Goal: Transaction & Acquisition: Purchase product/service

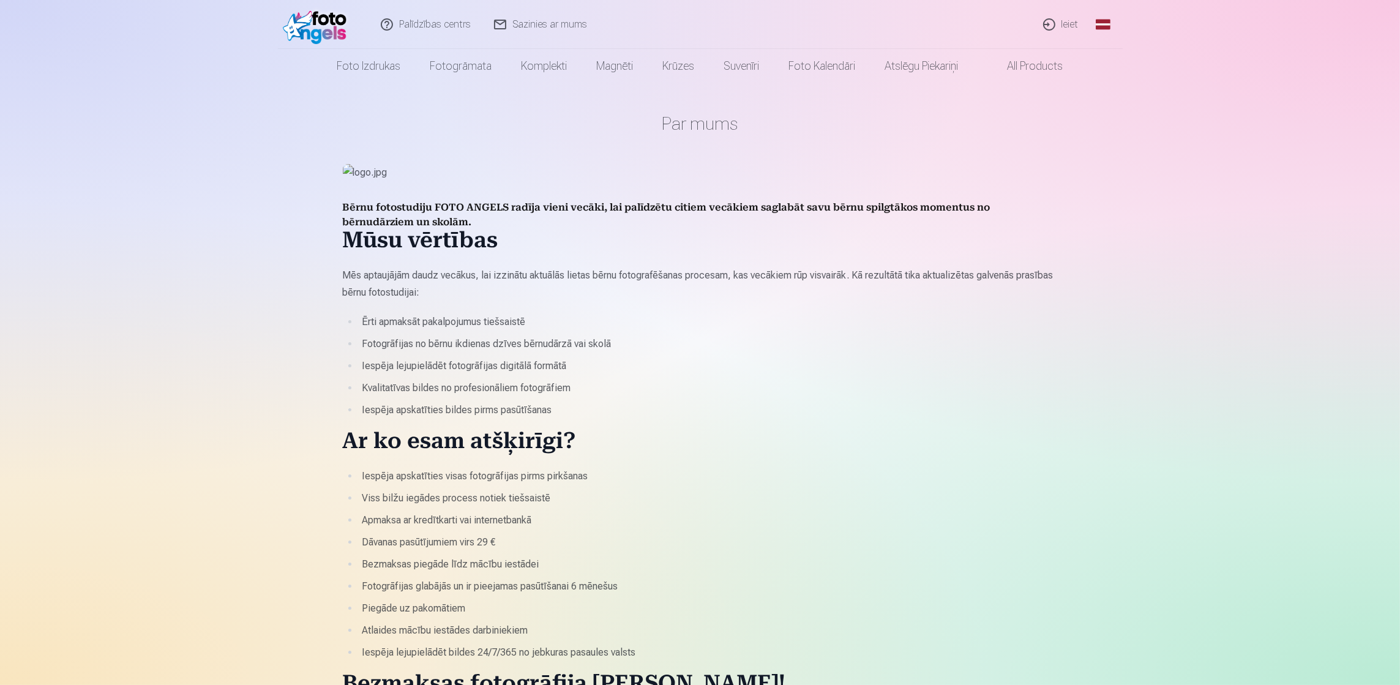
click at [1067, 21] on link "Ieiet" at bounding box center [1061, 24] width 59 height 49
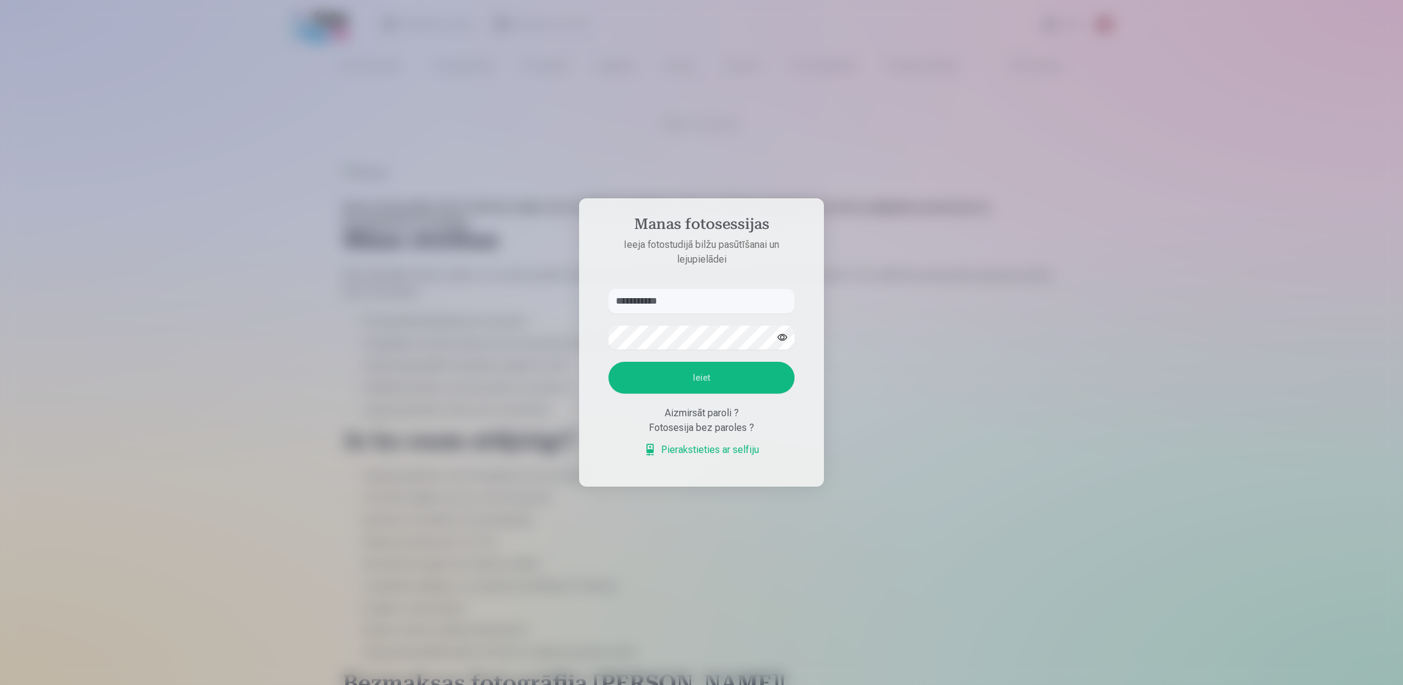
click at [705, 302] on input "**********" at bounding box center [701, 301] width 186 height 24
type input "*"
type input "**********"
click at [626, 375] on button "Ieiet" at bounding box center [701, 378] width 186 height 32
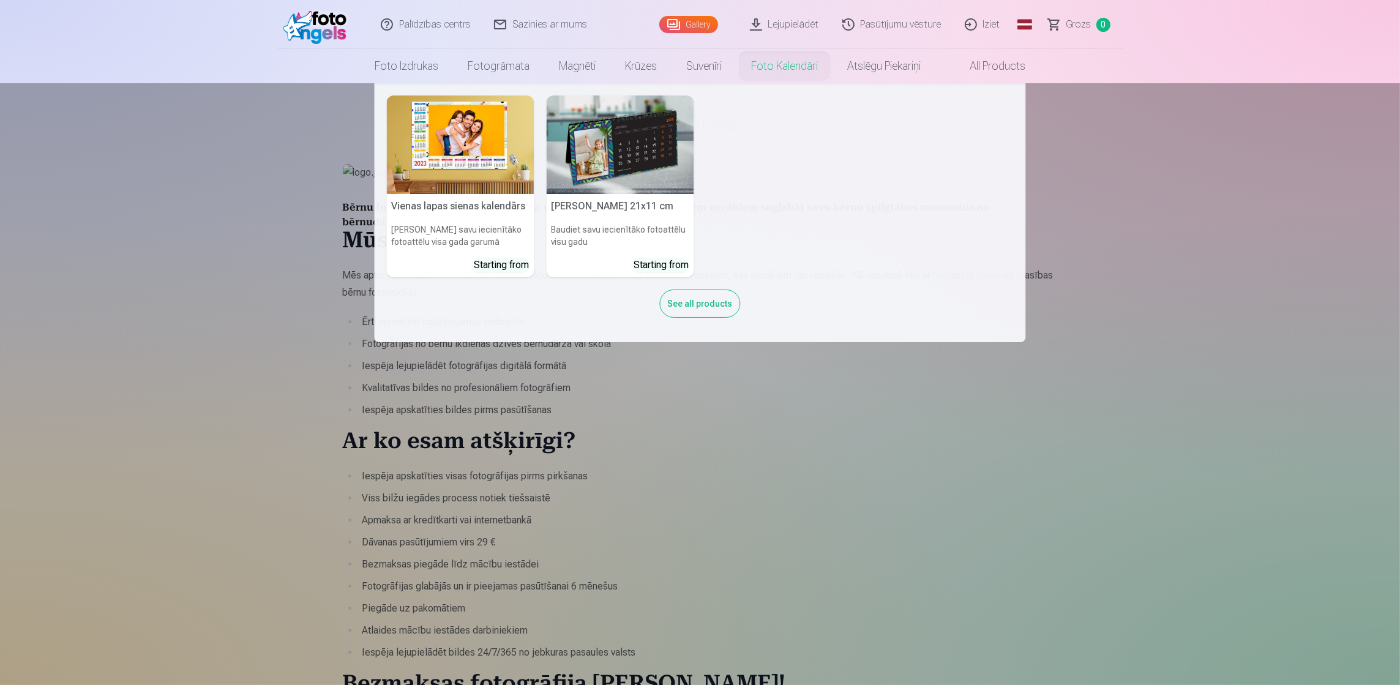
click at [1136, 260] on nav "Vienas lapas sienas [PERSON_NAME] savu iecienītāko fotoattēlu visa gada garumā …" at bounding box center [700, 212] width 1400 height 259
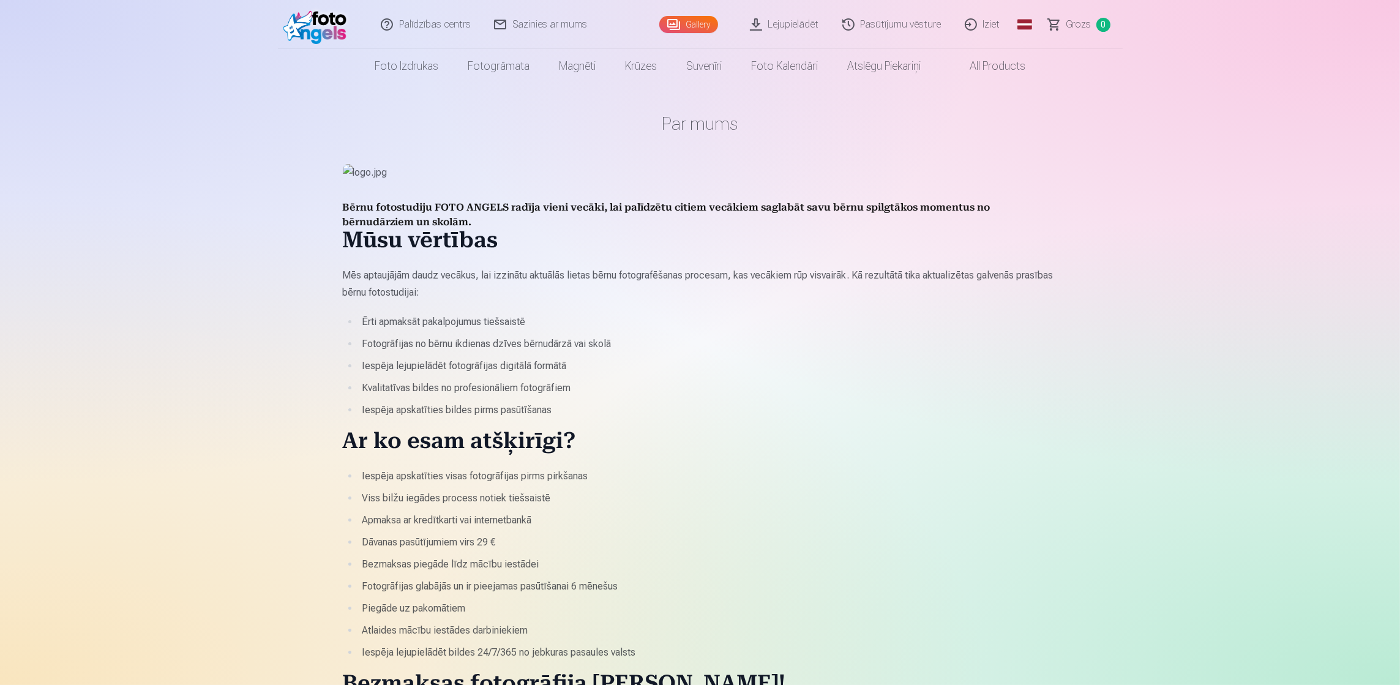
click at [1000, 60] on link "All products" at bounding box center [987, 66] width 105 height 34
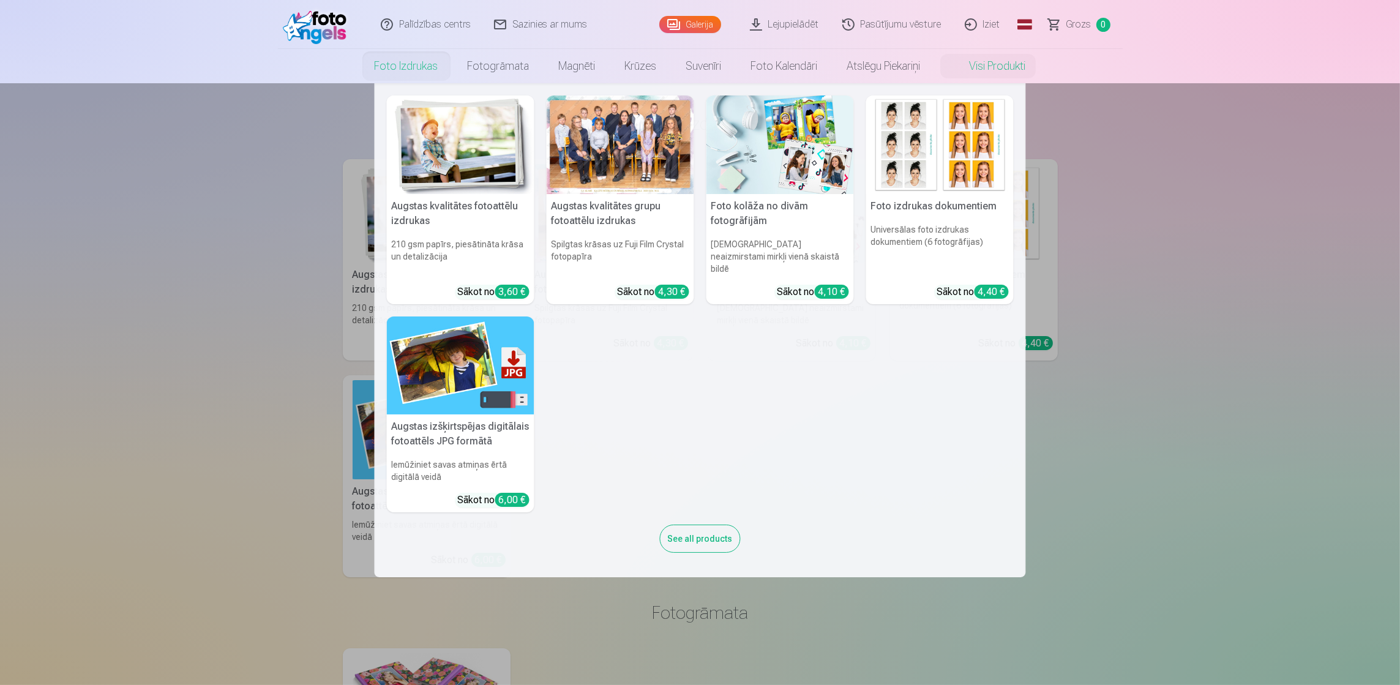
click at [410, 65] on link "Foto izdrukas" at bounding box center [406, 66] width 93 height 34
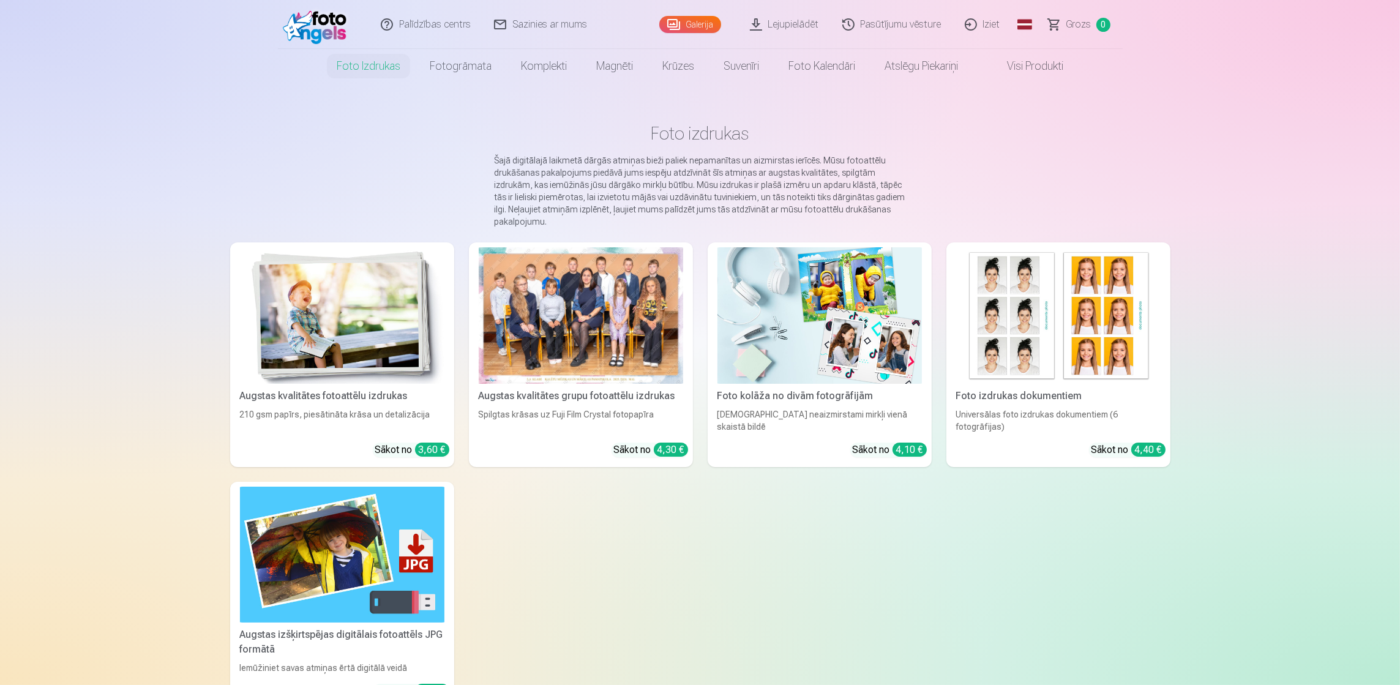
click at [1071, 25] on span "Grozs" at bounding box center [1078, 24] width 25 height 15
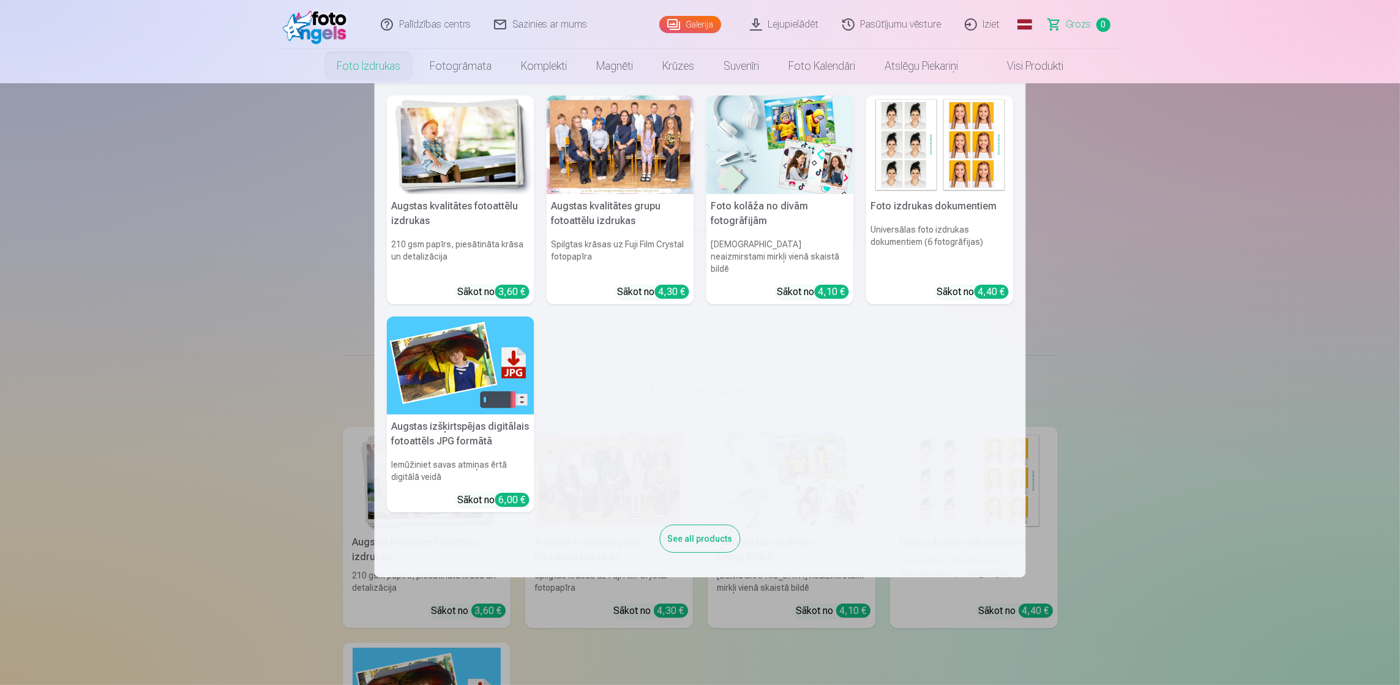
click at [369, 63] on link "Foto izdrukas" at bounding box center [368, 66] width 93 height 34
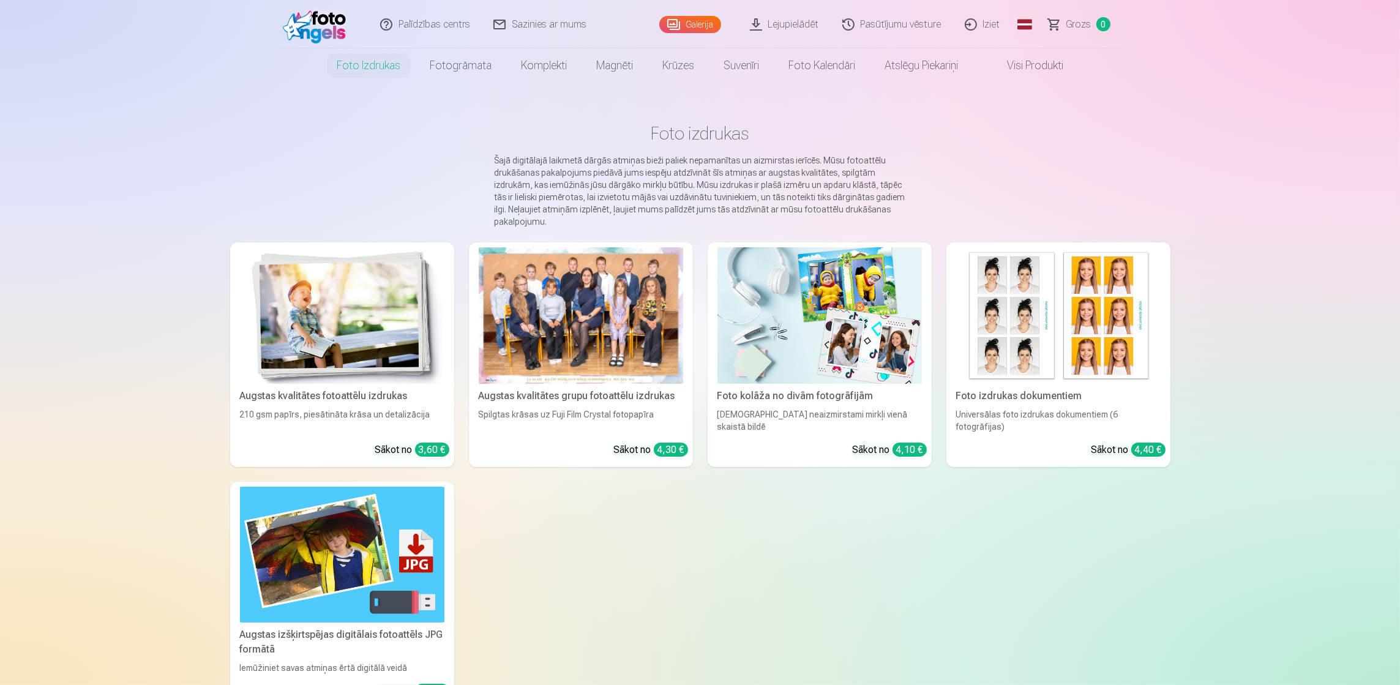
scroll to position [1, 0]
click at [700, 24] on link "Galerija" at bounding box center [690, 24] width 62 height 17
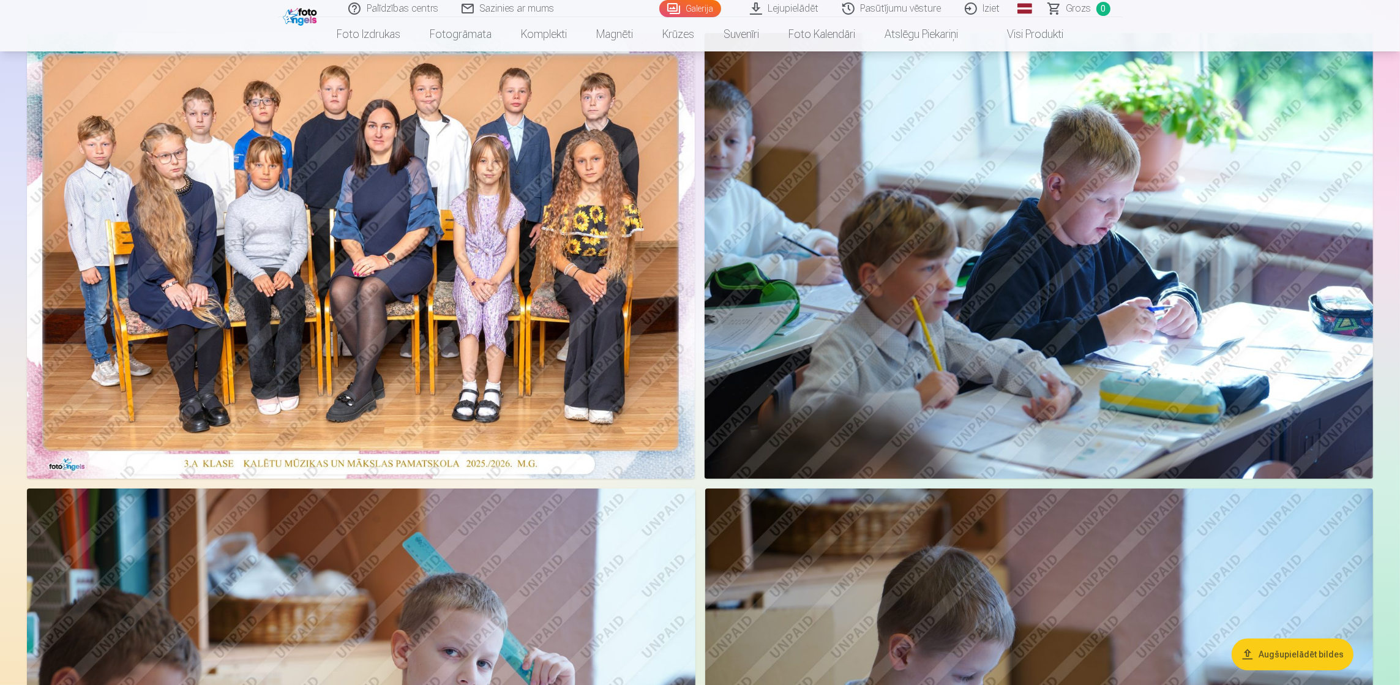
scroll to position [41, 0]
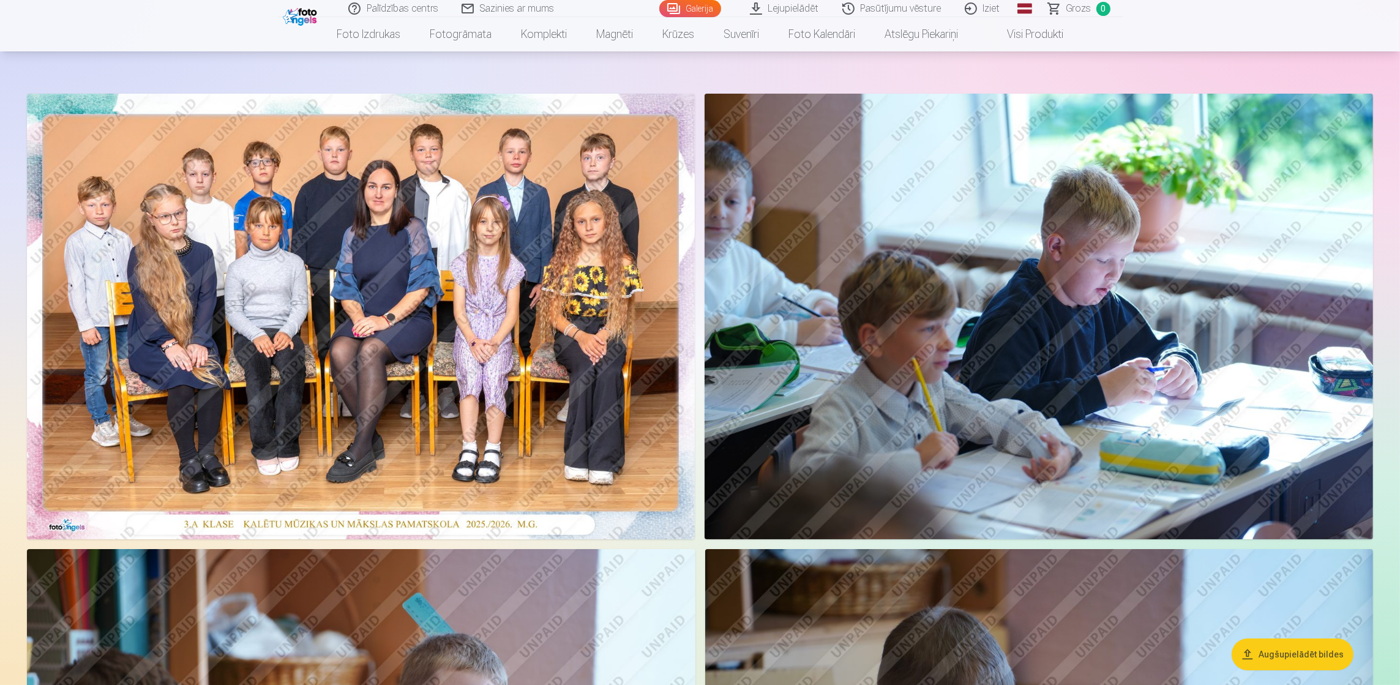
click at [509, 229] on img at bounding box center [361, 317] width 668 height 446
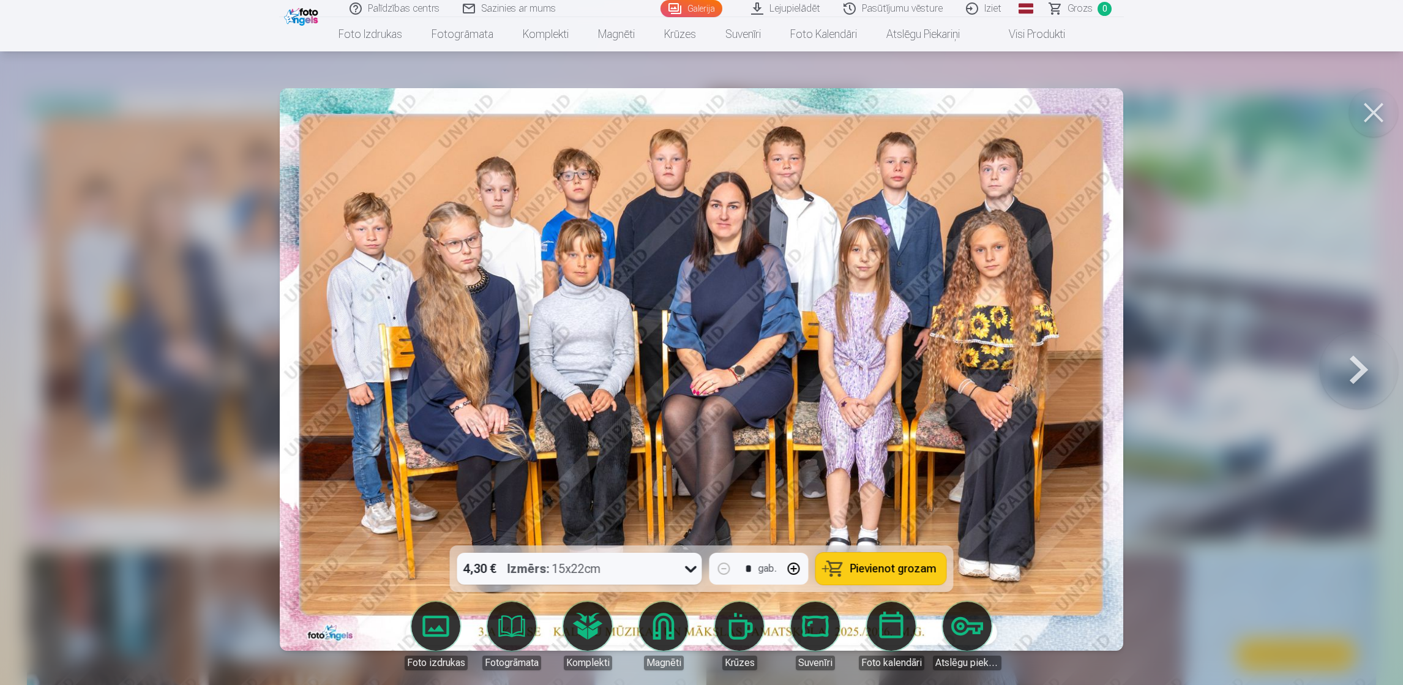
click at [899, 564] on span "Pievienot grozam" at bounding box center [893, 568] width 86 height 11
click at [1372, 119] on button at bounding box center [1373, 112] width 49 height 49
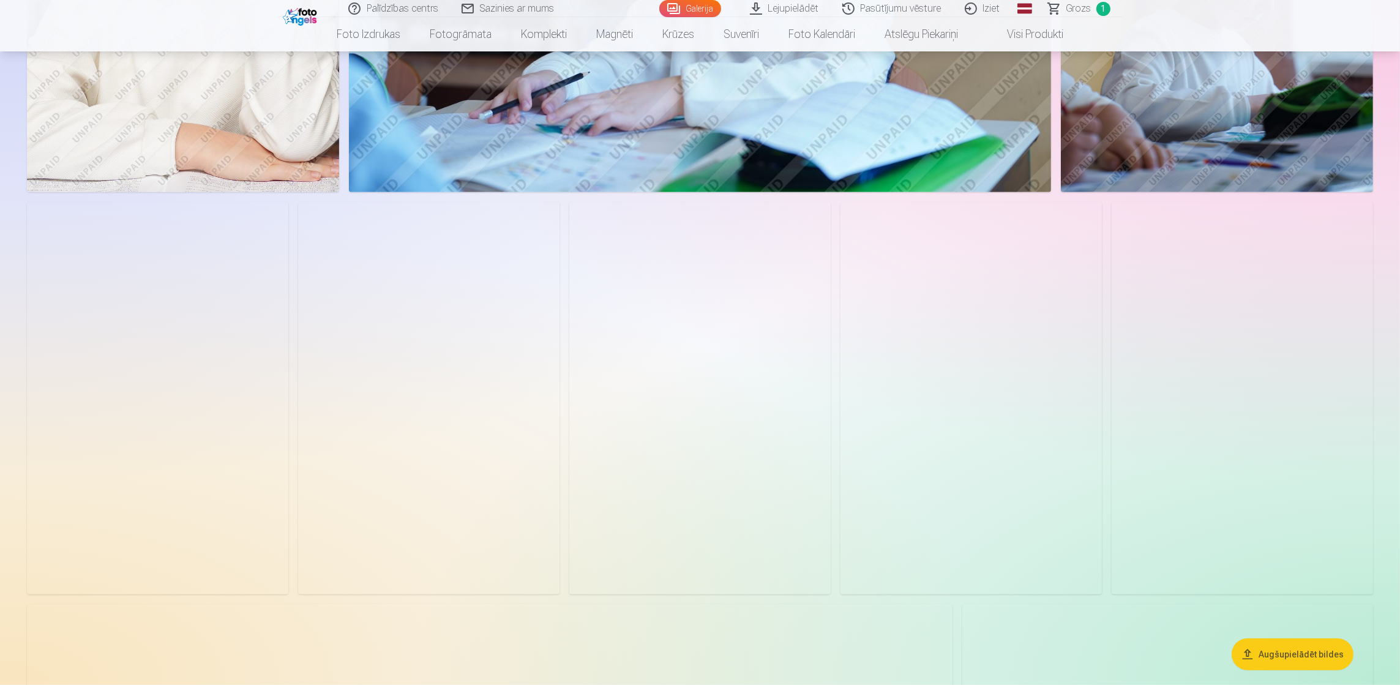
scroll to position [1331, 0]
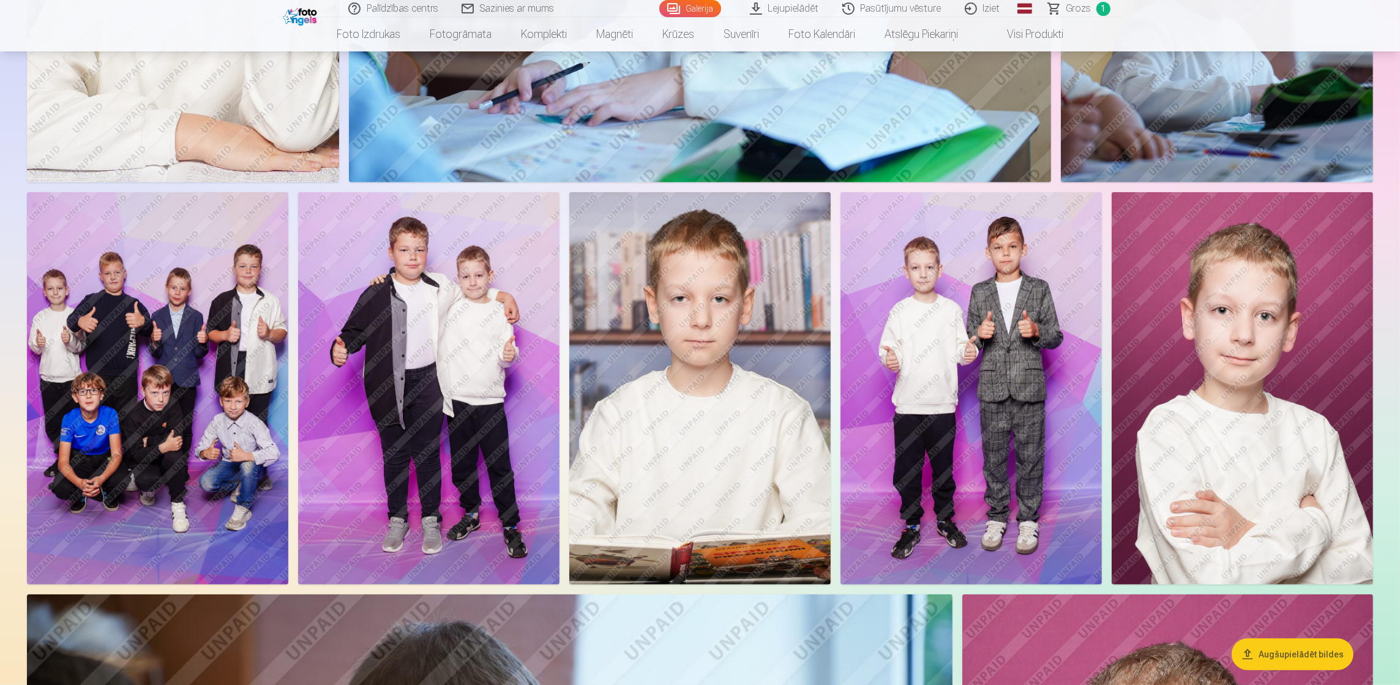
click at [1011, 326] on img at bounding box center [970, 388] width 261 height 392
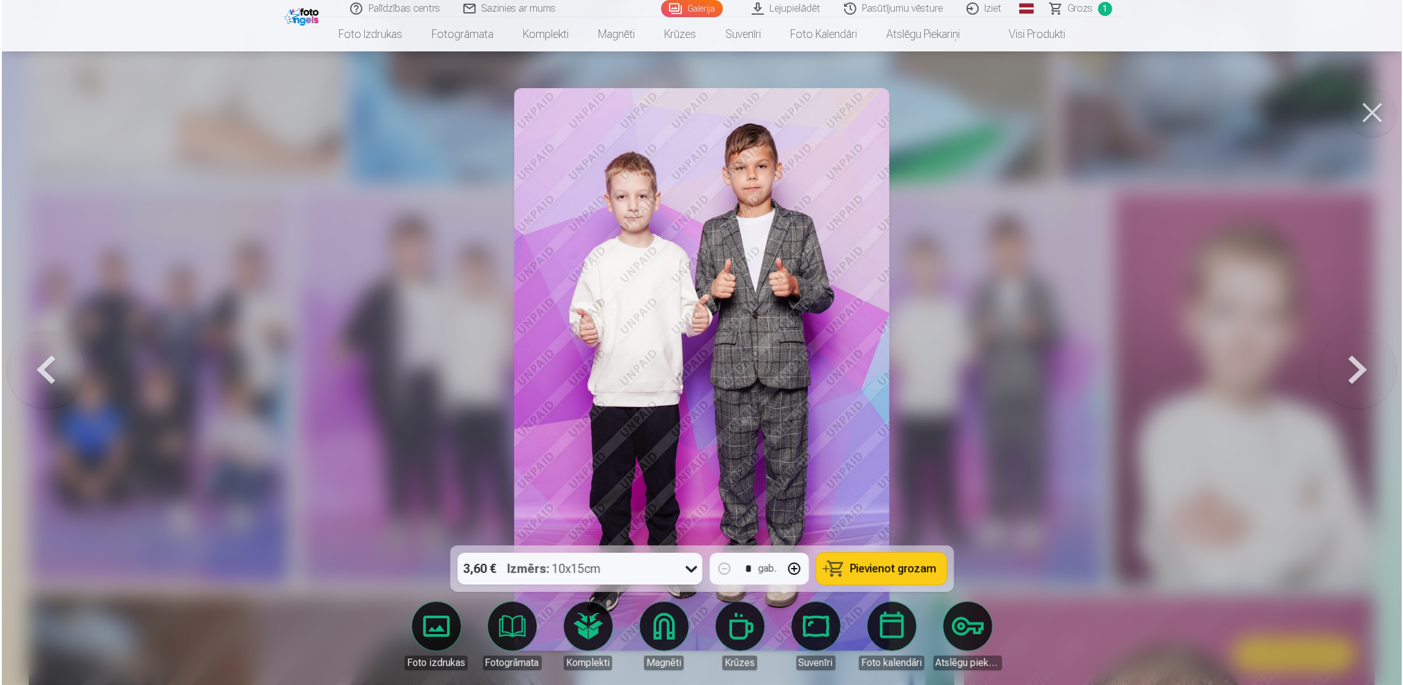
scroll to position [1332, 0]
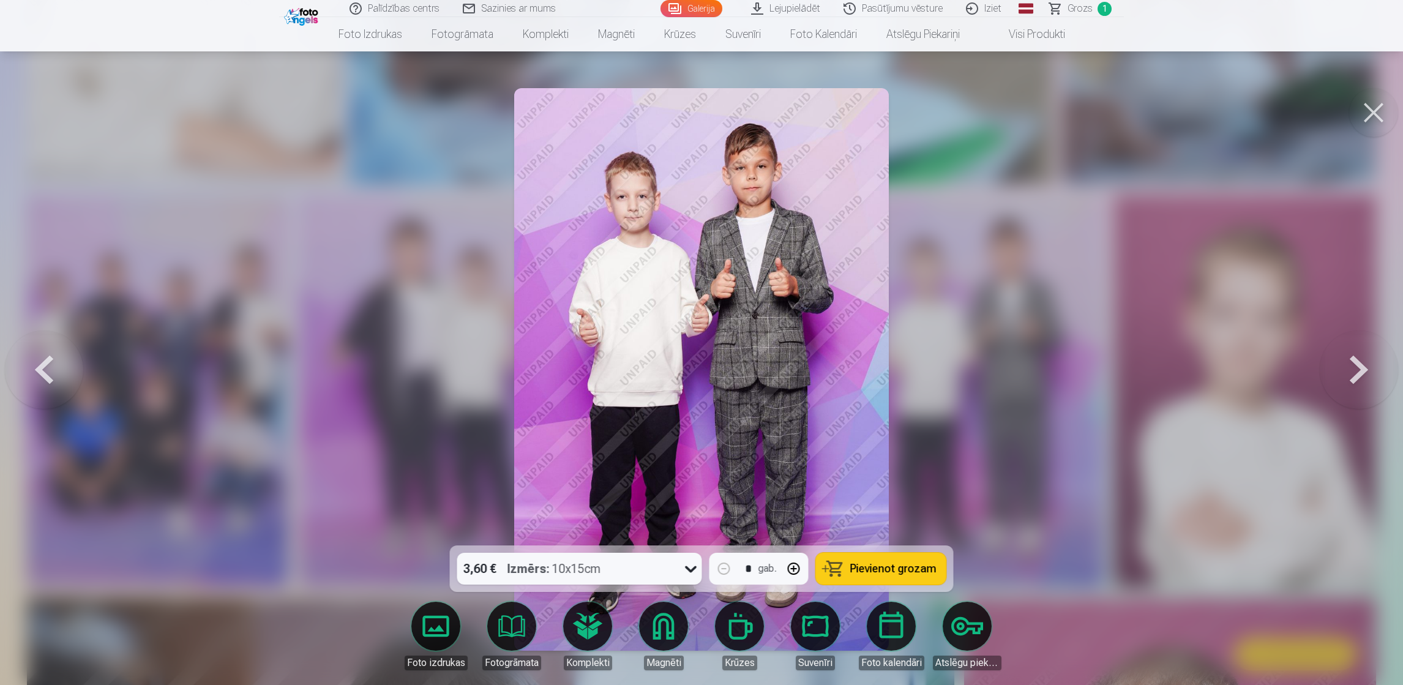
click at [905, 573] on span "Pievienot grozam" at bounding box center [893, 568] width 86 height 11
click at [1375, 114] on button at bounding box center [1373, 112] width 49 height 49
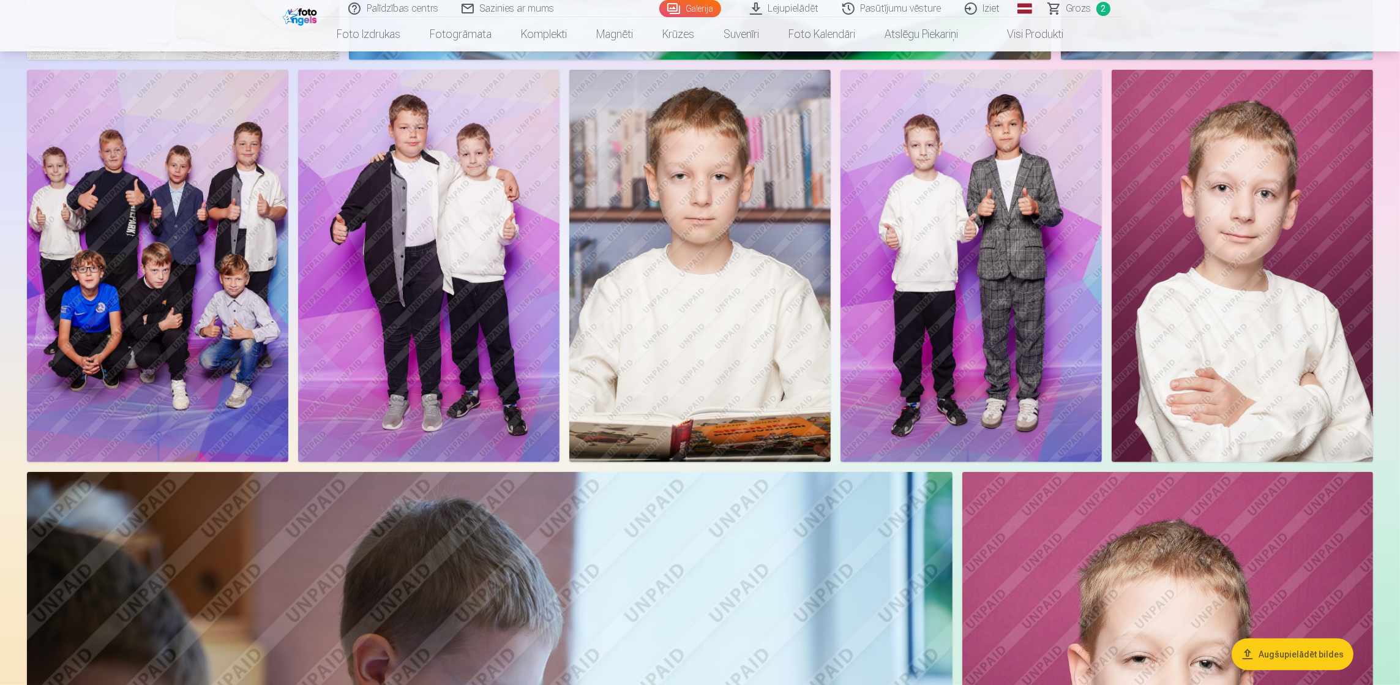
scroll to position [1464, 0]
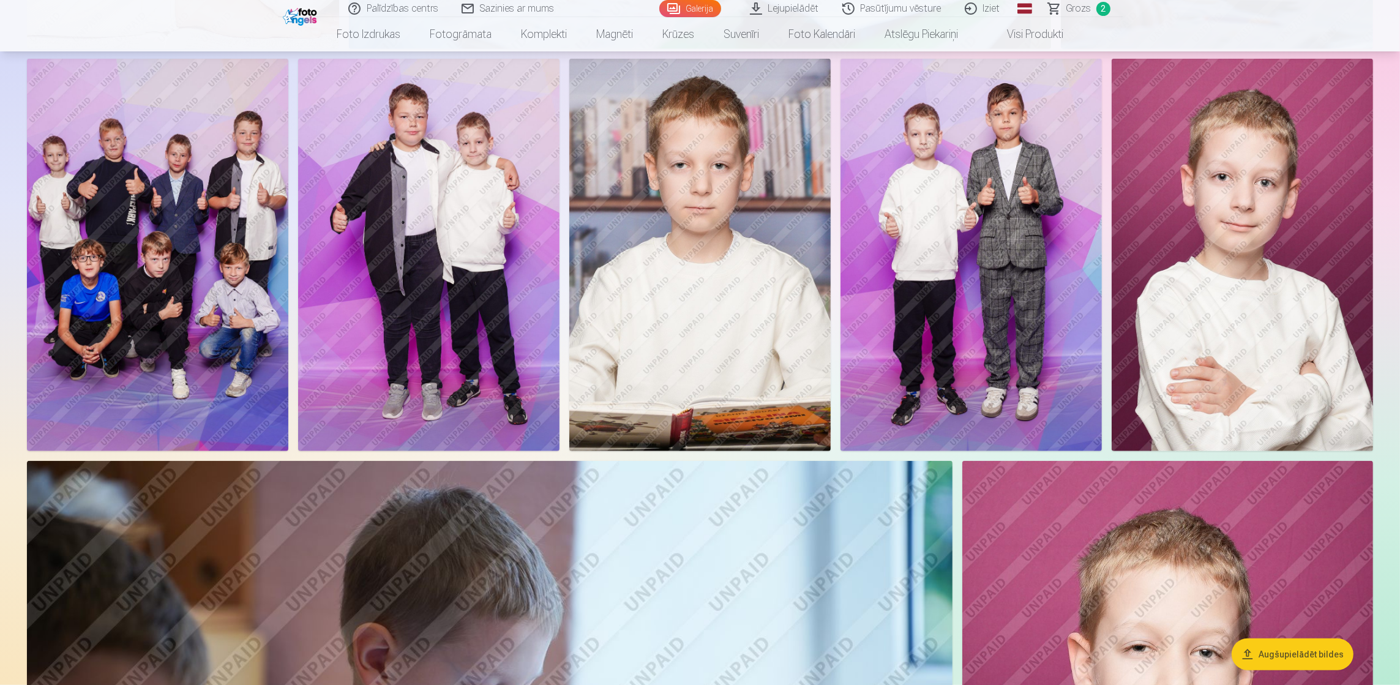
click at [1271, 312] on img at bounding box center [1242, 255] width 261 height 392
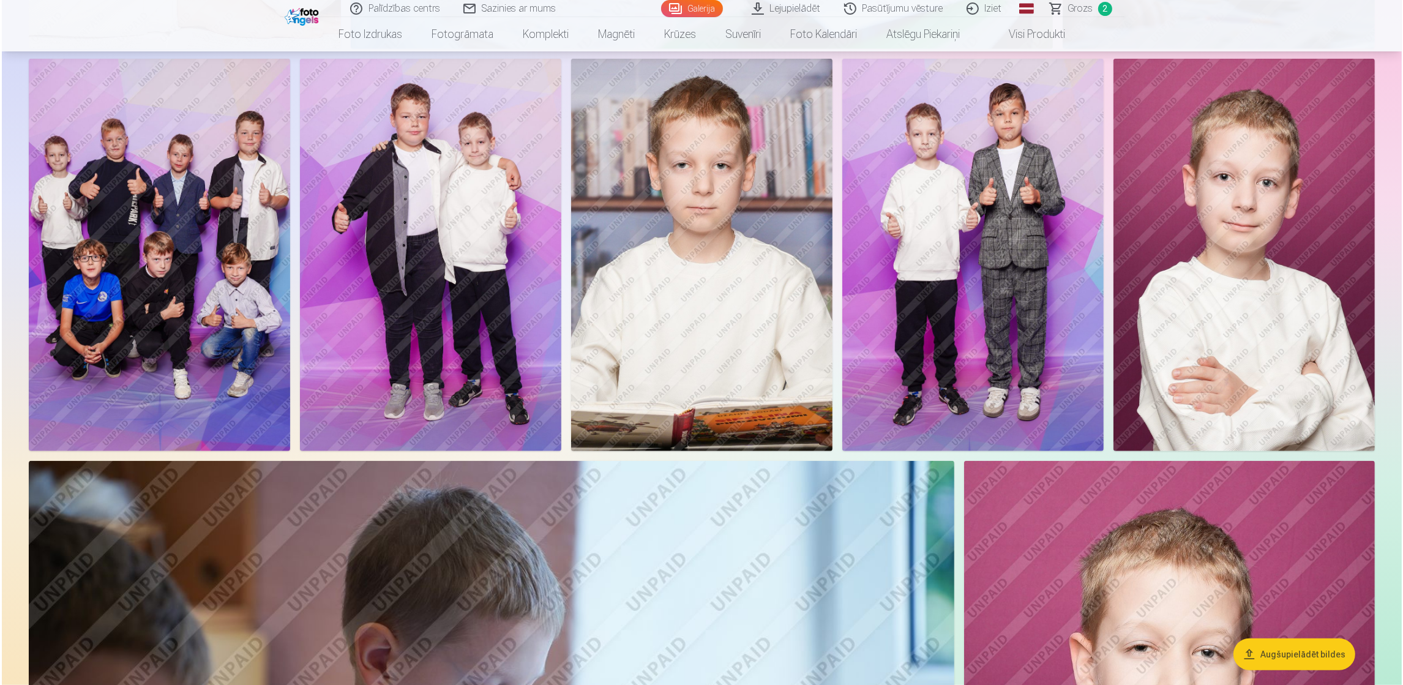
scroll to position [1466, 0]
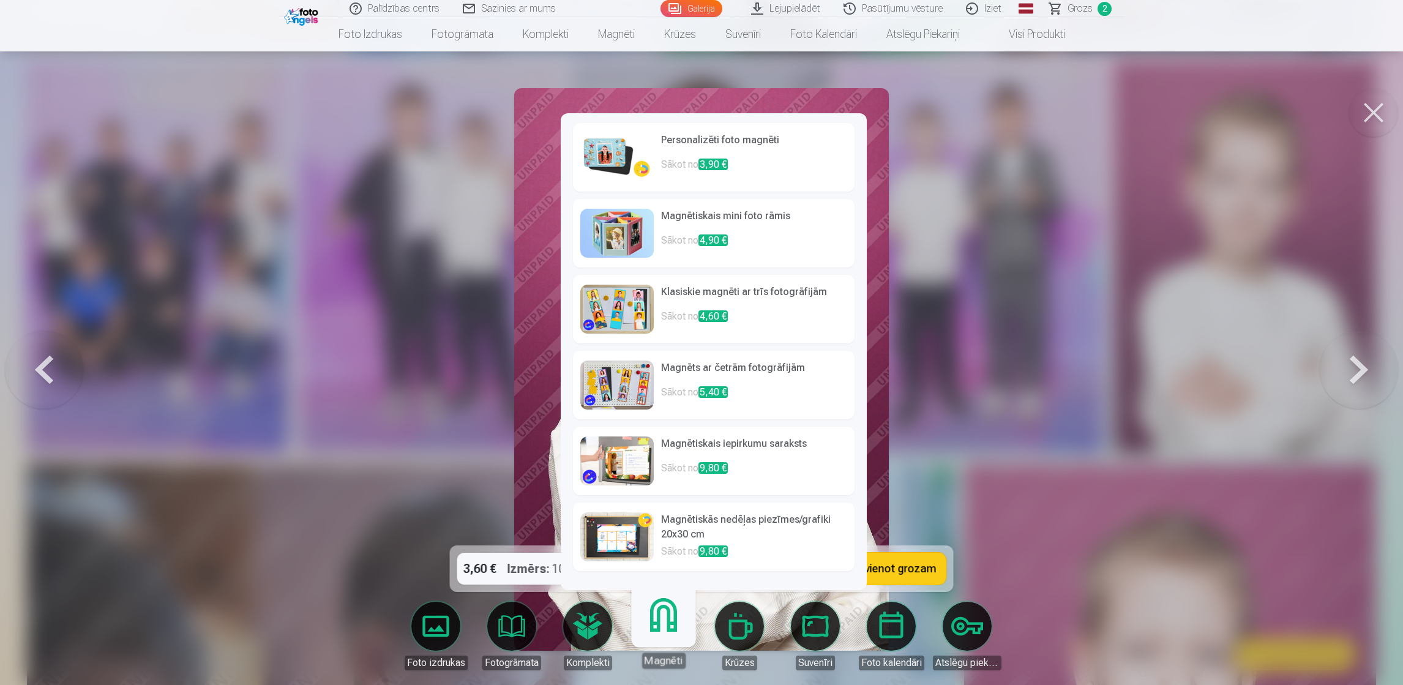
click at [660, 638] on link "Magnēti" at bounding box center [663, 630] width 75 height 75
click at [739, 162] on p "Sākot no 3,90 €" at bounding box center [754, 169] width 186 height 24
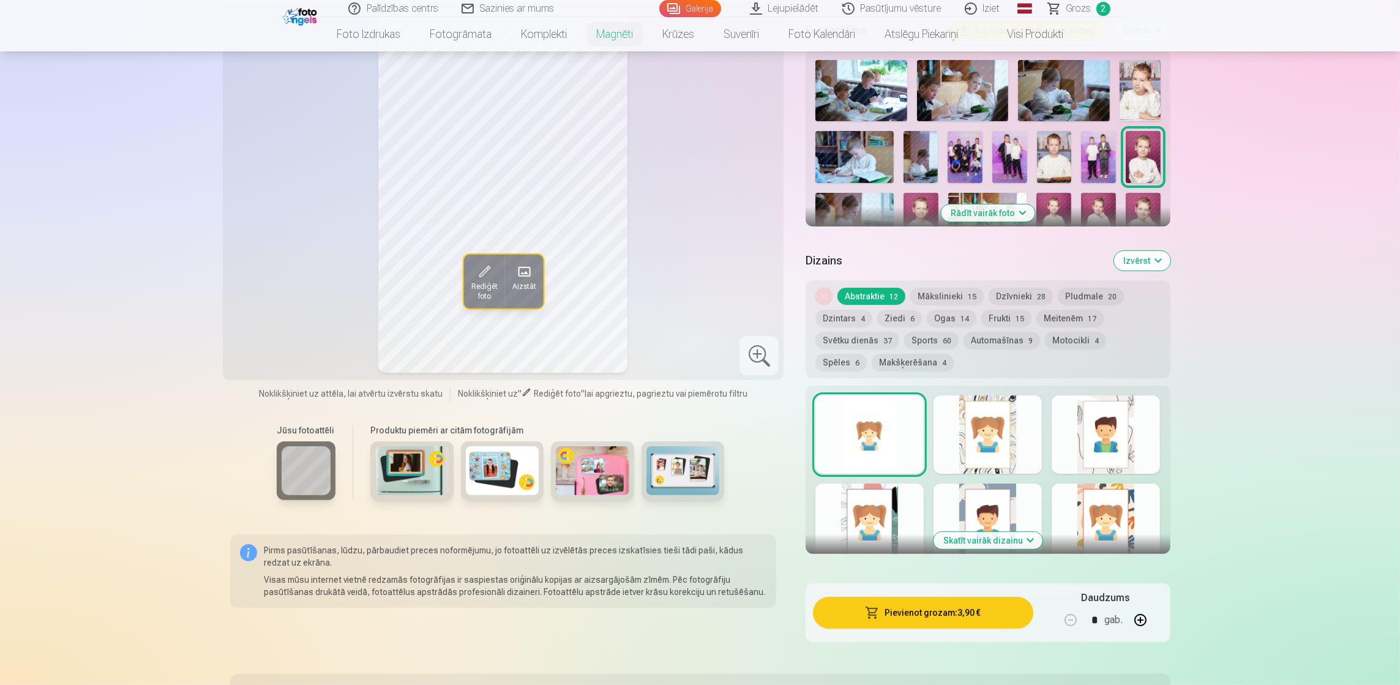
scroll to position [399, 0]
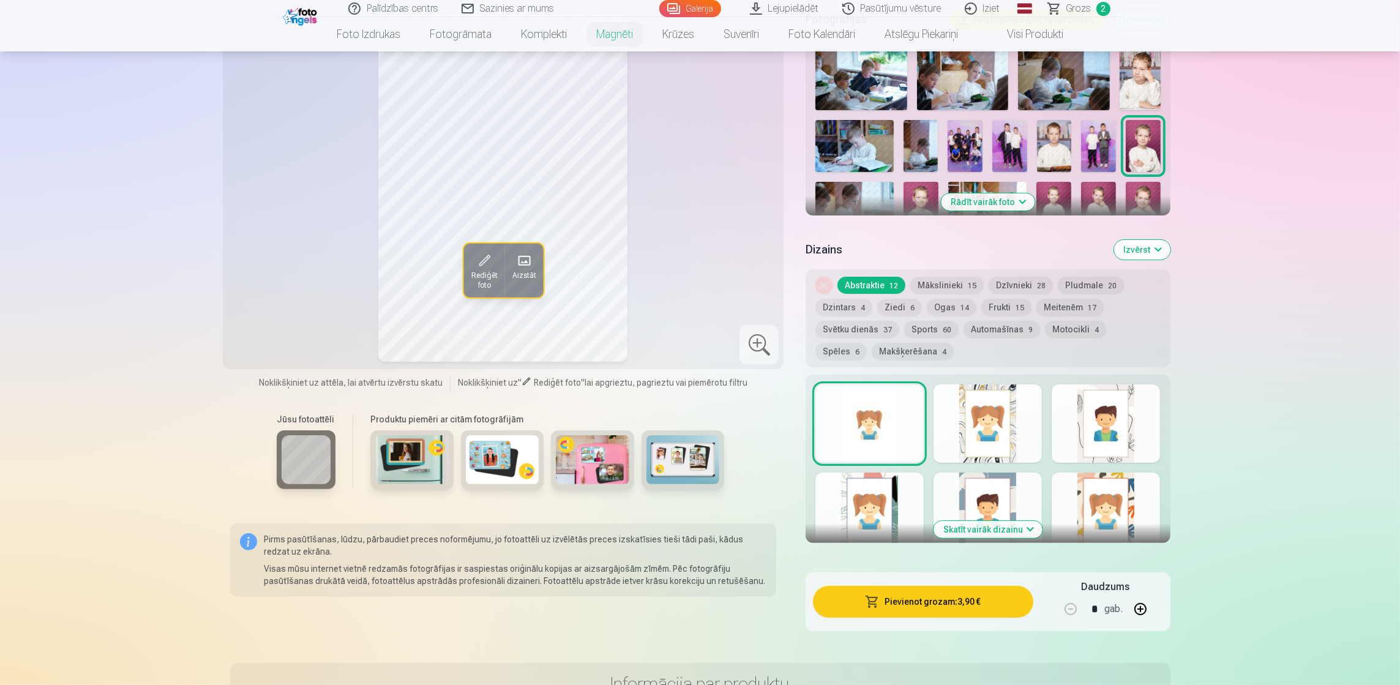
click at [1114, 426] on div at bounding box center [1106, 423] width 108 height 78
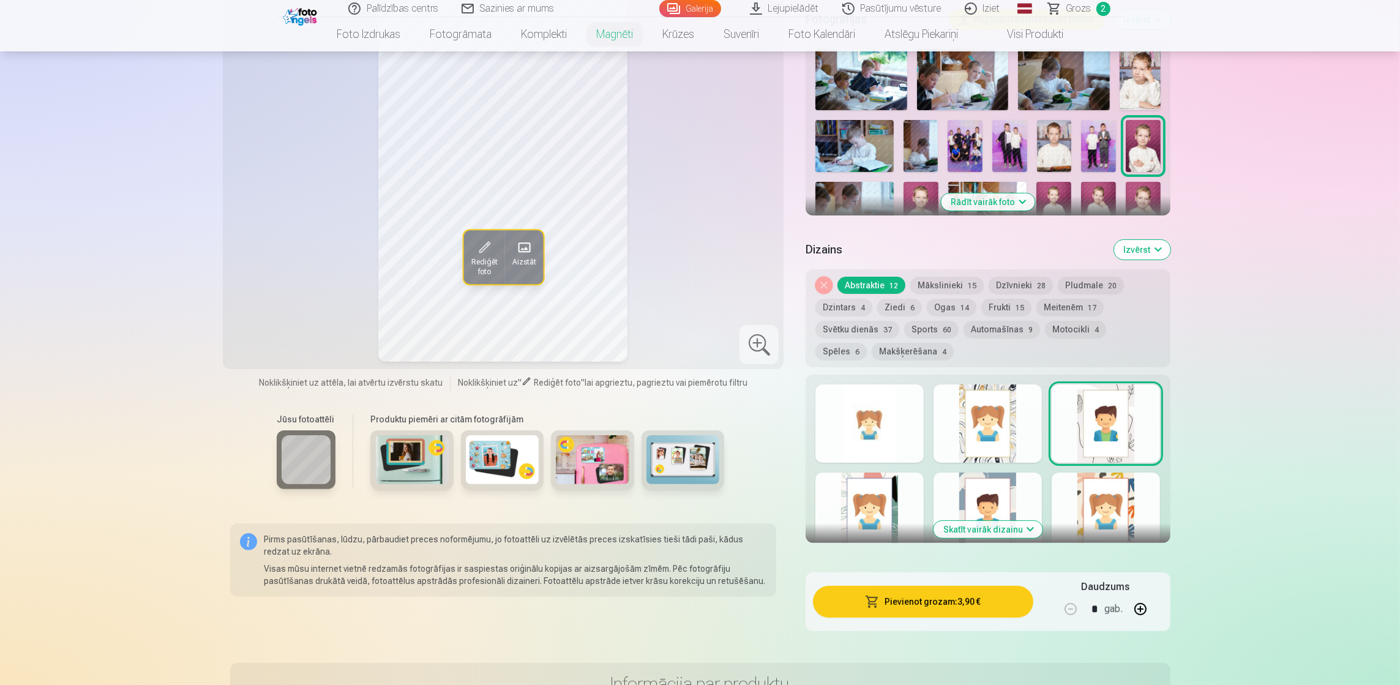
click at [1006, 430] on div at bounding box center [988, 423] width 108 height 78
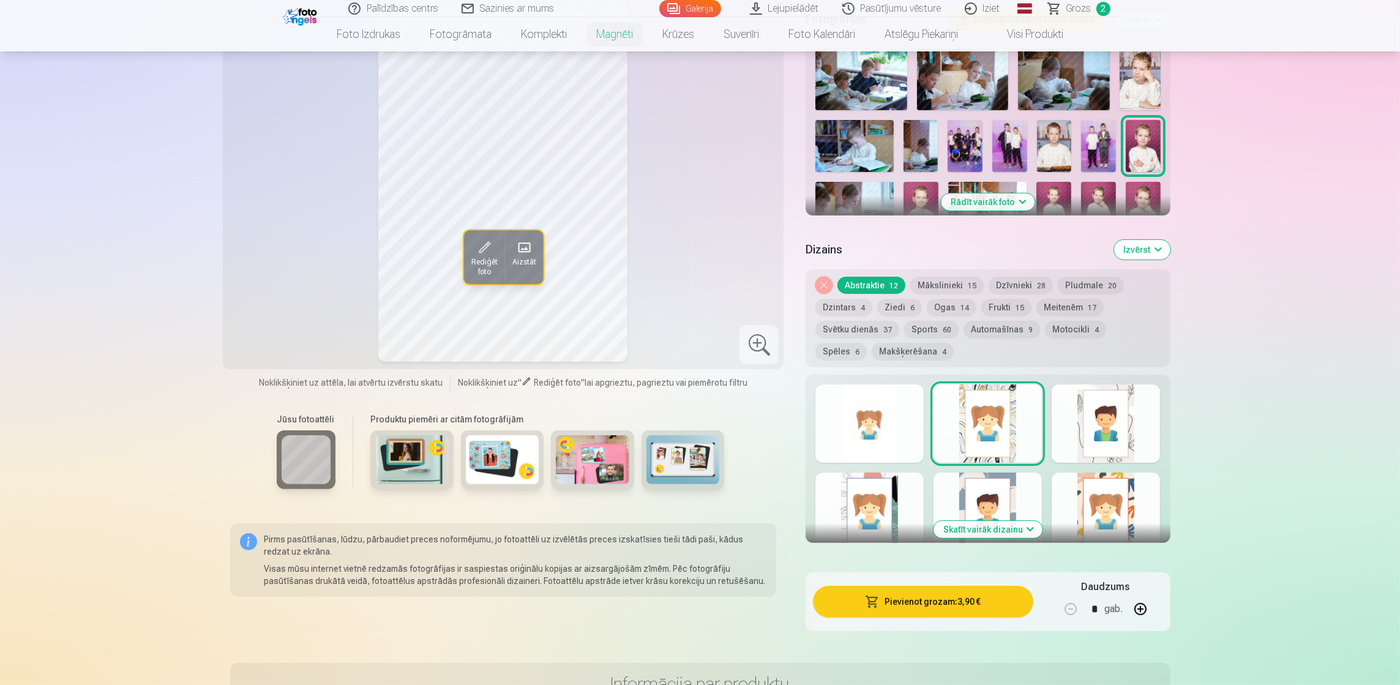
click at [891, 496] on div at bounding box center [869, 512] width 108 height 78
click at [965, 496] on div at bounding box center [988, 512] width 108 height 78
click at [1091, 490] on div at bounding box center [1106, 512] width 108 height 78
click at [978, 521] on button "Skatīt vairāk dizainu" at bounding box center [988, 529] width 109 height 17
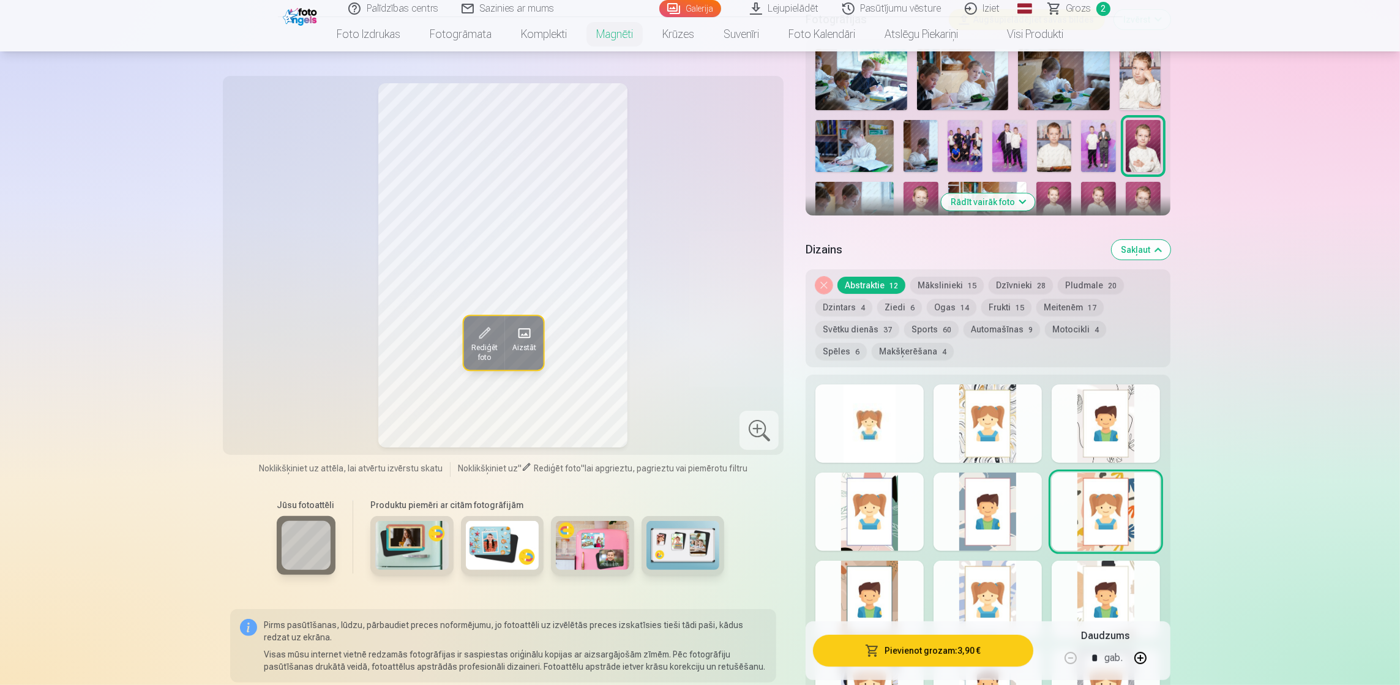
click at [1117, 583] on div at bounding box center [1106, 600] width 108 height 78
click at [1049, 572] on div "Rādīt mazāk dizainu" at bounding box center [988, 569] width 364 height 389
click at [943, 579] on div at bounding box center [988, 600] width 108 height 78
click at [864, 580] on div at bounding box center [869, 600] width 108 height 78
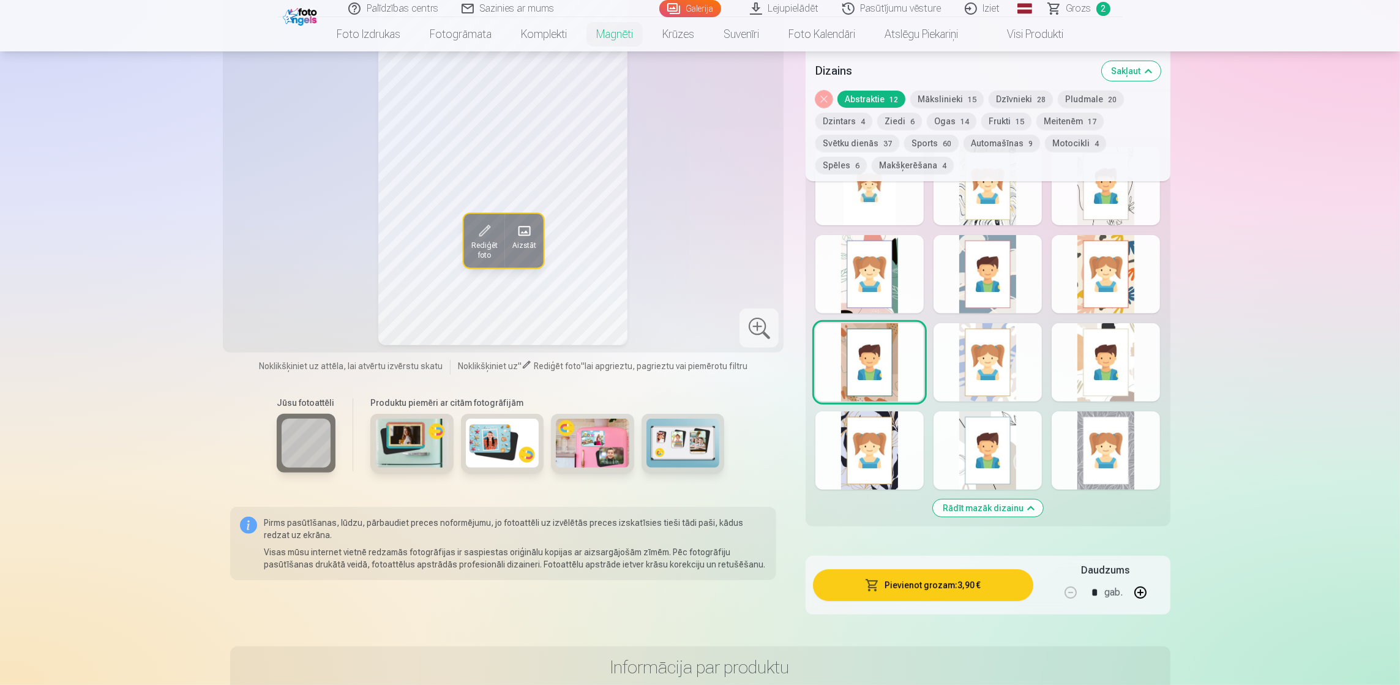
scroll to position [715, 0]
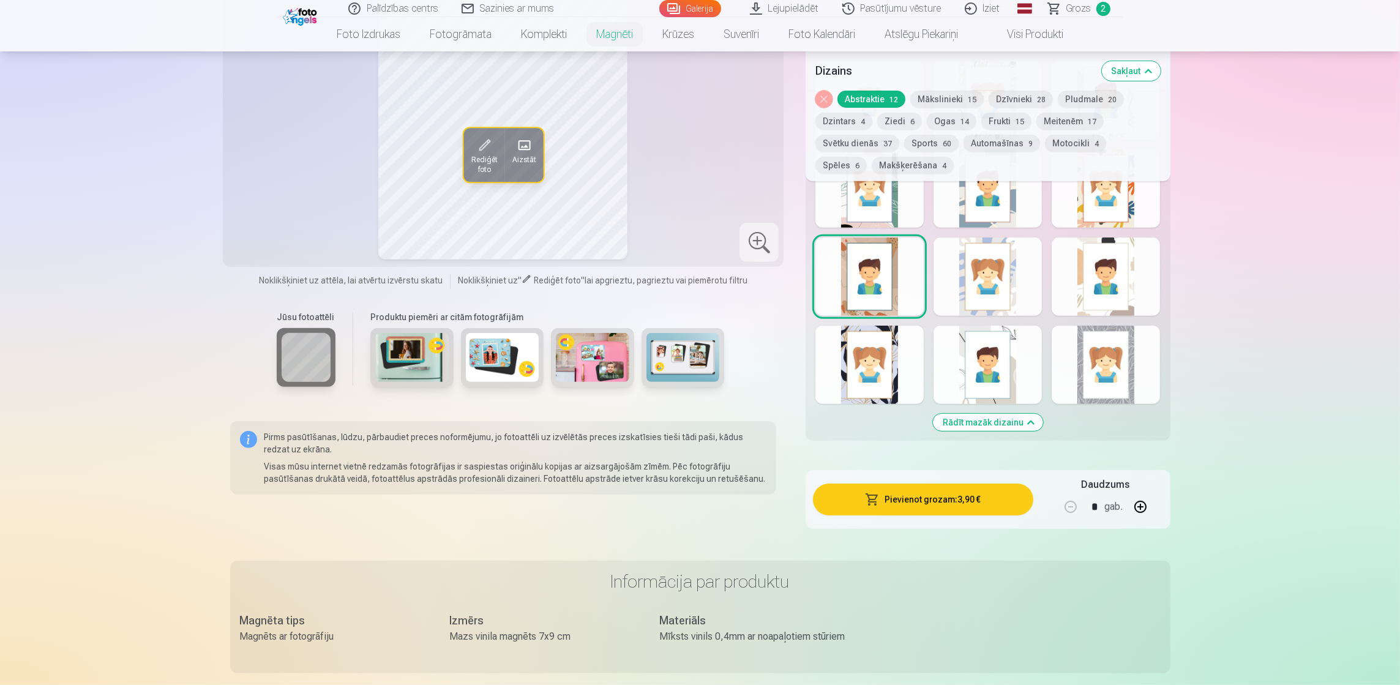
click at [979, 143] on button "Automašīnas 9" at bounding box center [1002, 143] width 77 height 17
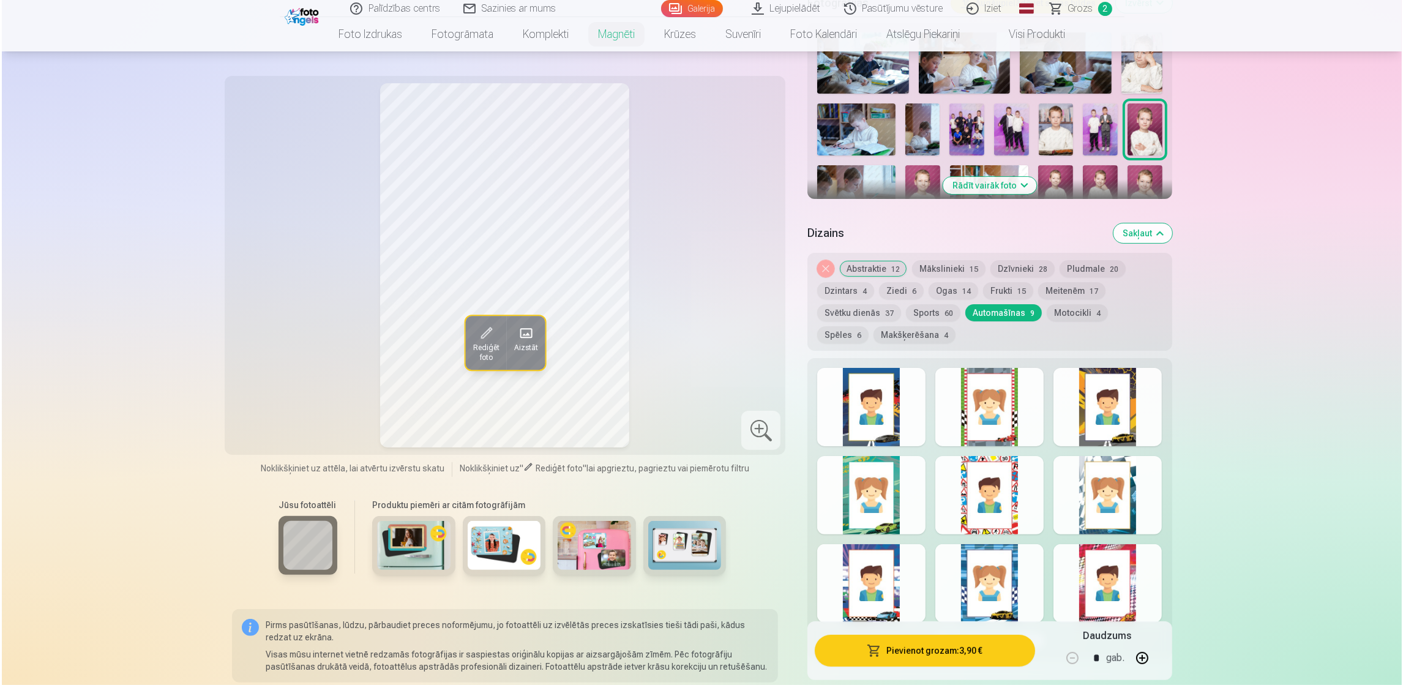
scroll to position [392, 0]
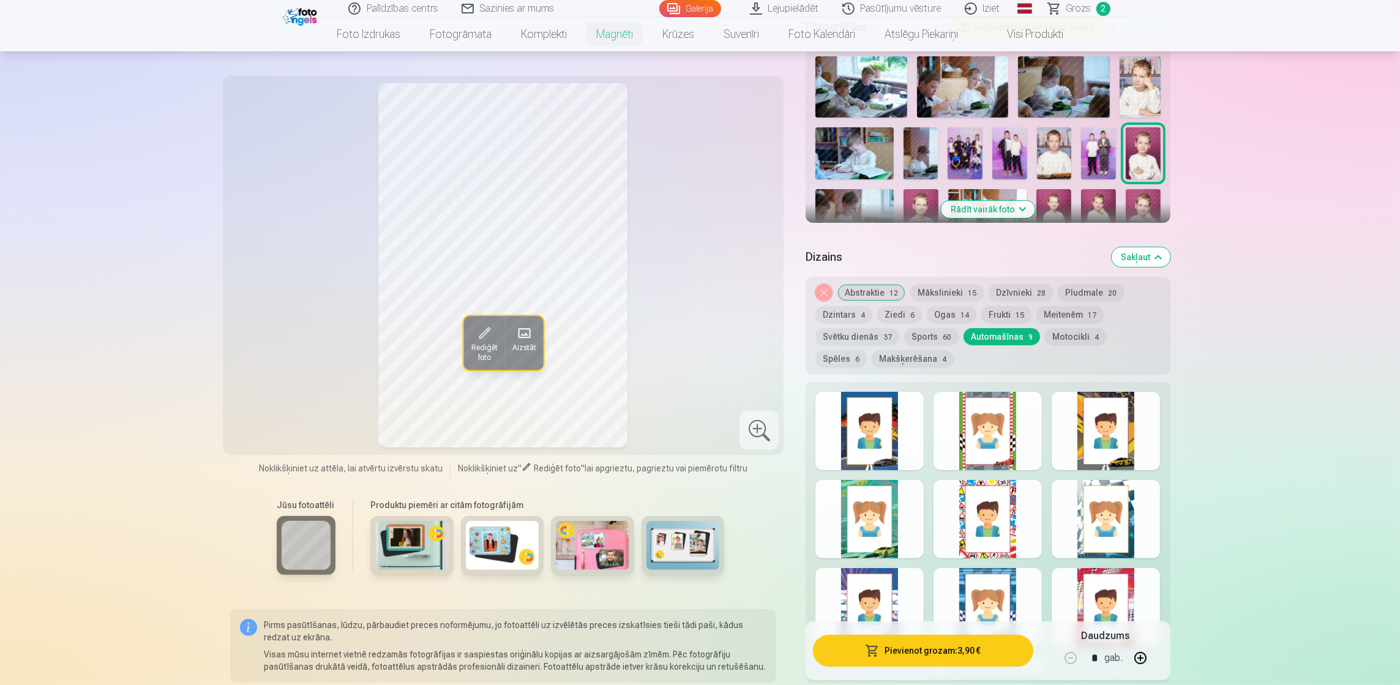
click at [875, 284] on button "Abstraktie 12" at bounding box center [871, 292] width 68 height 17
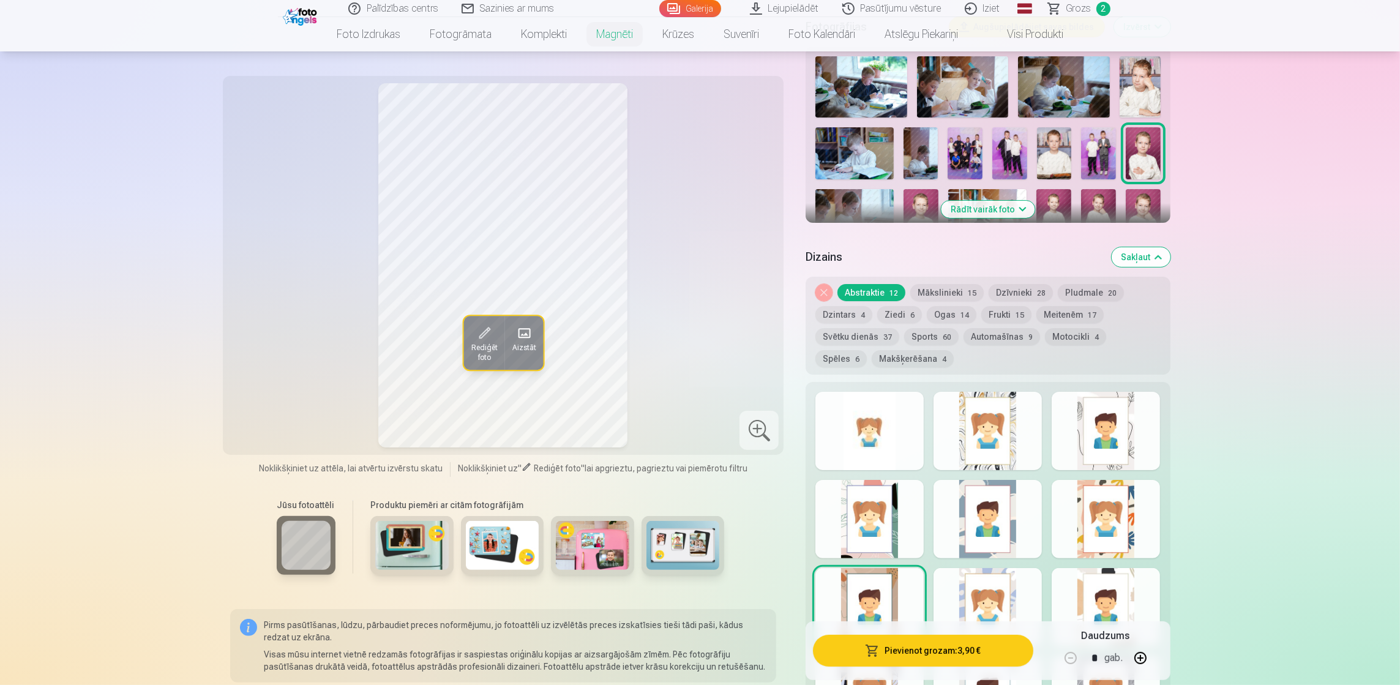
click at [932, 284] on button "Mākslinieki 15" at bounding box center [946, 292] width 73 height 17
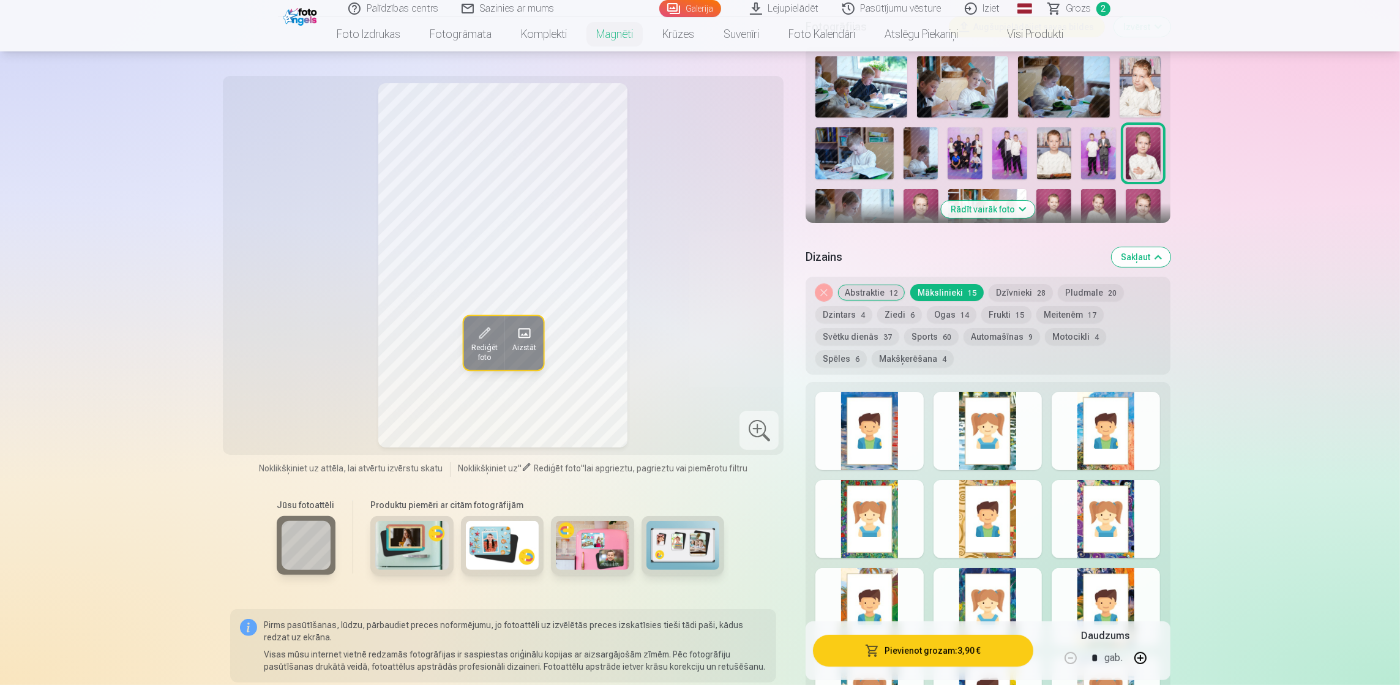
click at [861, 427] on div at bounding box center [869, 431] width 108 height 78
click at [995, 328] on button "Automašīnas 9" at bounding box center [1002, 336] width 77 height 17
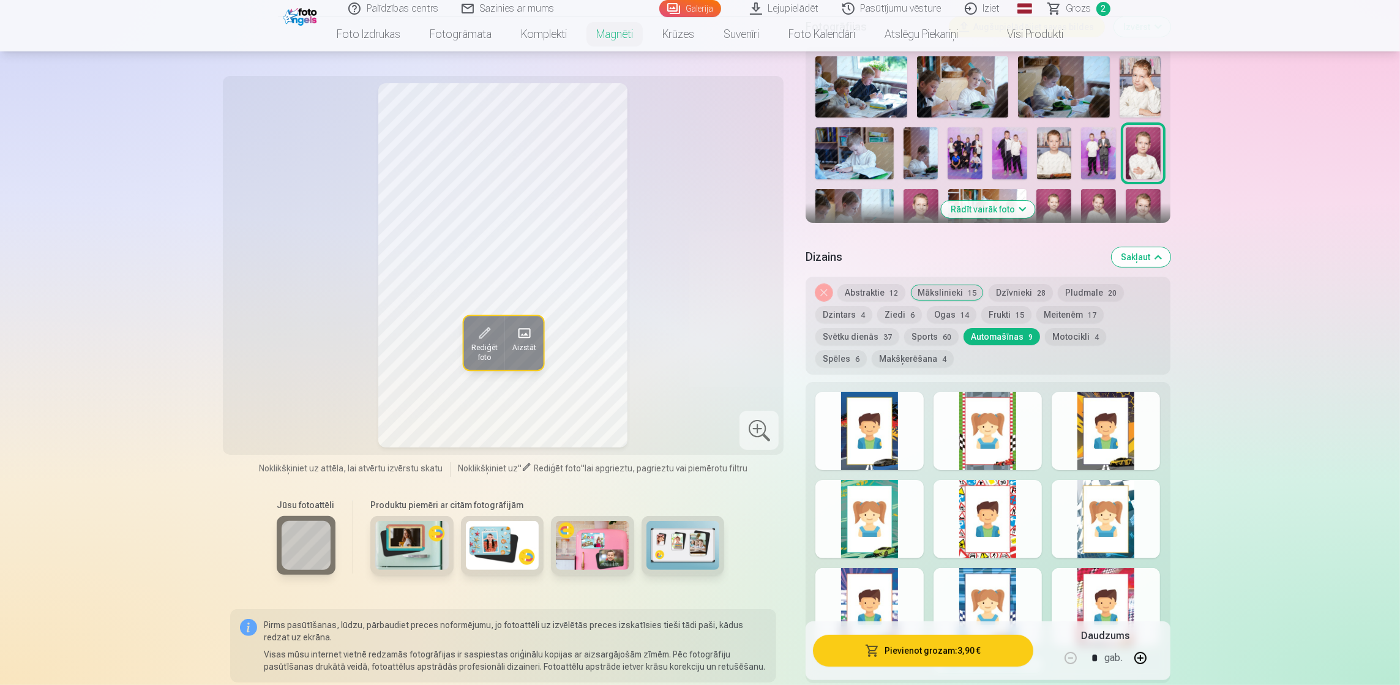
click at [995, 414] on div at bounding box center [988, 431] width 108 height 78
click at [872, 416] on div at bounding box center [869, 431] width 108 height 78
click at [873, 514] on div at bounding box center [869, 519] width 108 height 78
click at [989, 515] on div at bounding box center [988, 519] width 108 height 78
click at [1106, 514] on div at bounding box center [1106, 519] width 108 height 78
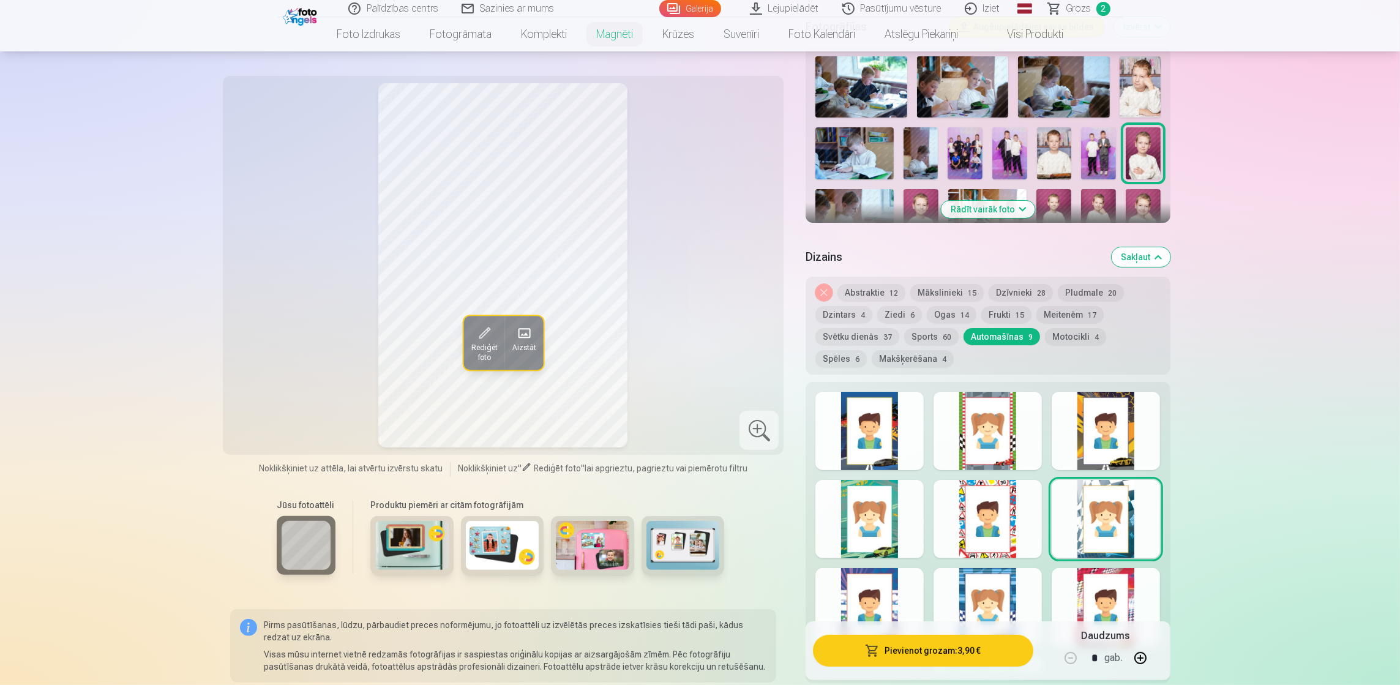
click at [1121, 592] on div at bounding box center [1106, 607] width 108 height 78
click at [954, 651] on button "Pievienot grozam : 3,90 €" at bounding box center [923, 651] width 220 height 32
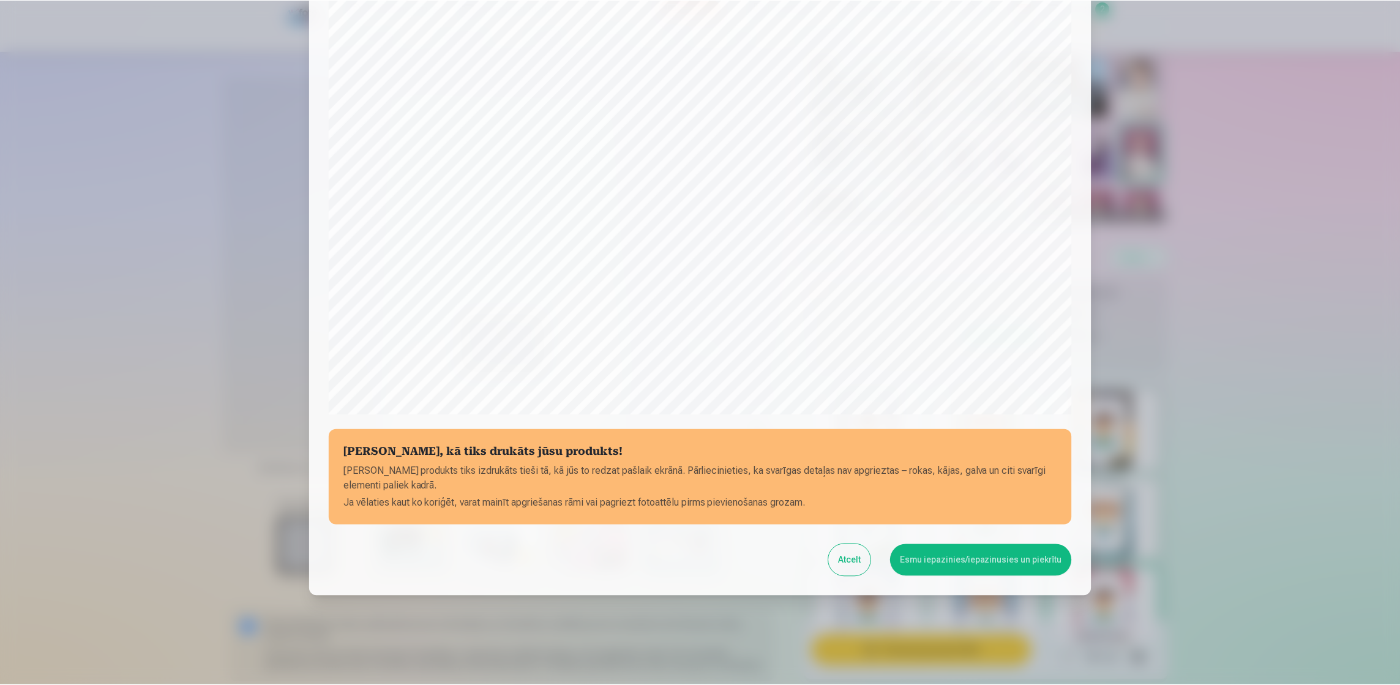
scroll to position [196, 0]
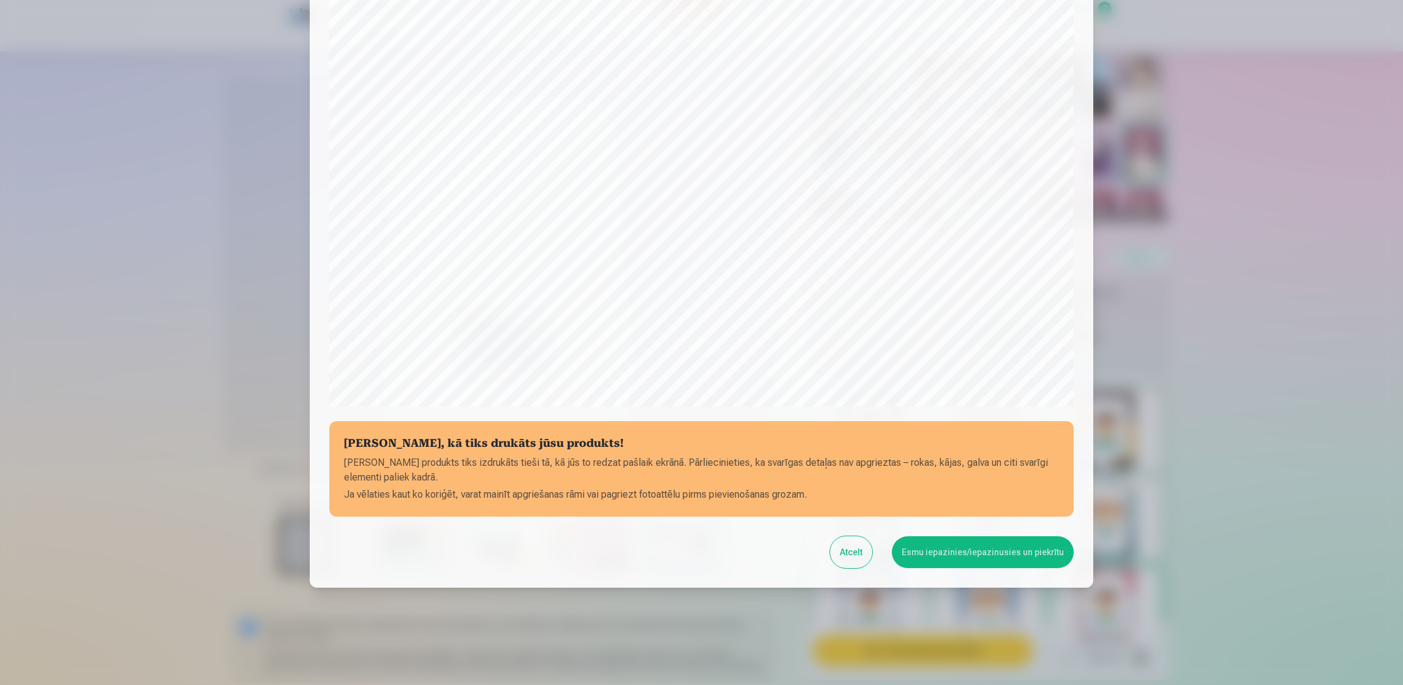
click at [1002, 541] on button "Esmu iepazinies/iepazinusies un piekrītu" at bounding box center [983, 552] width 182 height 32
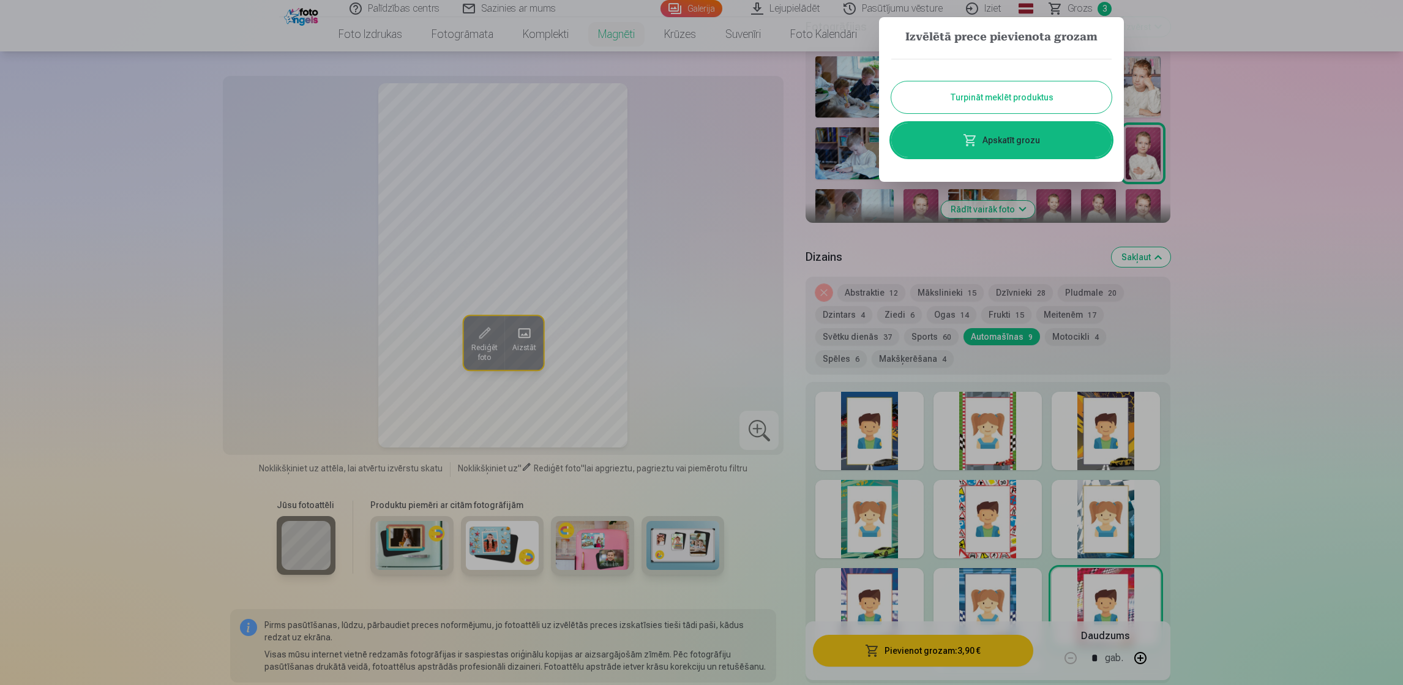
click at [1023, 100] on button "Turpināt meklēt produktus" at bounding box center [1001, 97] width 220 height 32
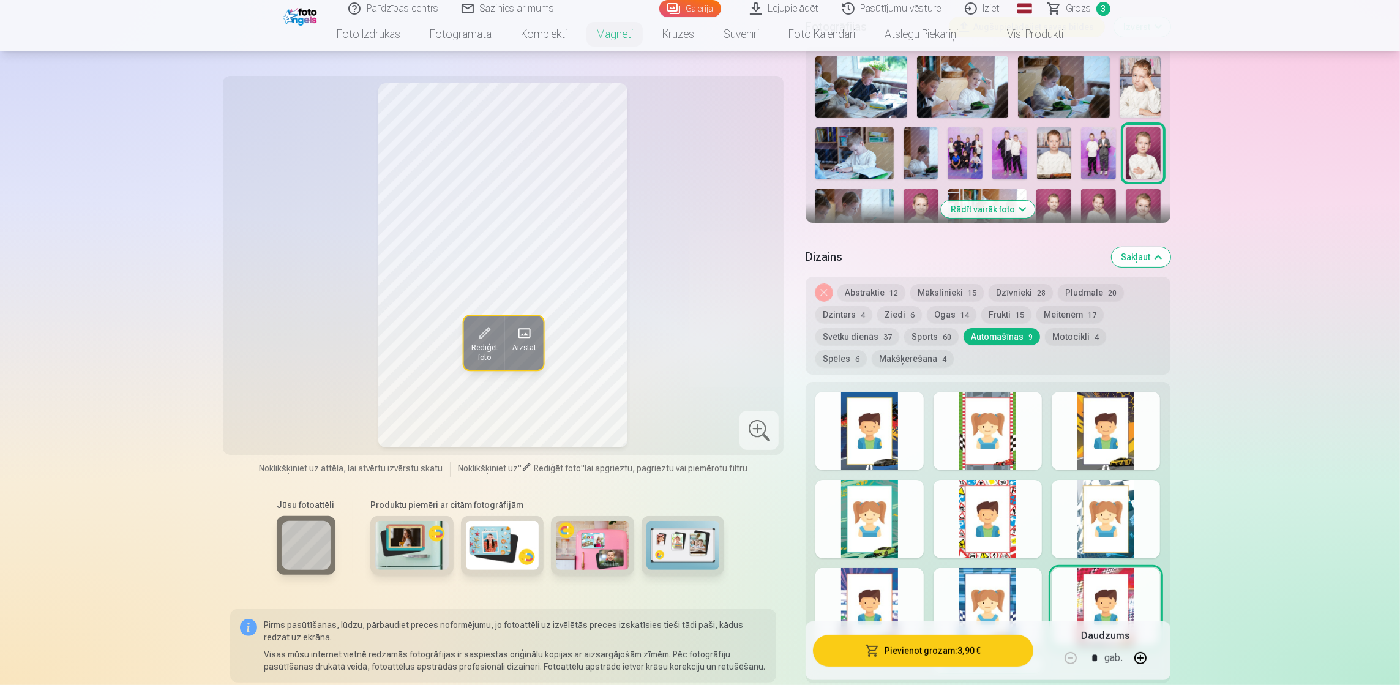
drag, startPoint x: 1399, startPoint y: 106, endPoint x: 1393, endPoint y: 80, distance: 27.0
click at [1136, 247] on button "Sakļaut" at bounding box center [1141, 257] width 59 height 20
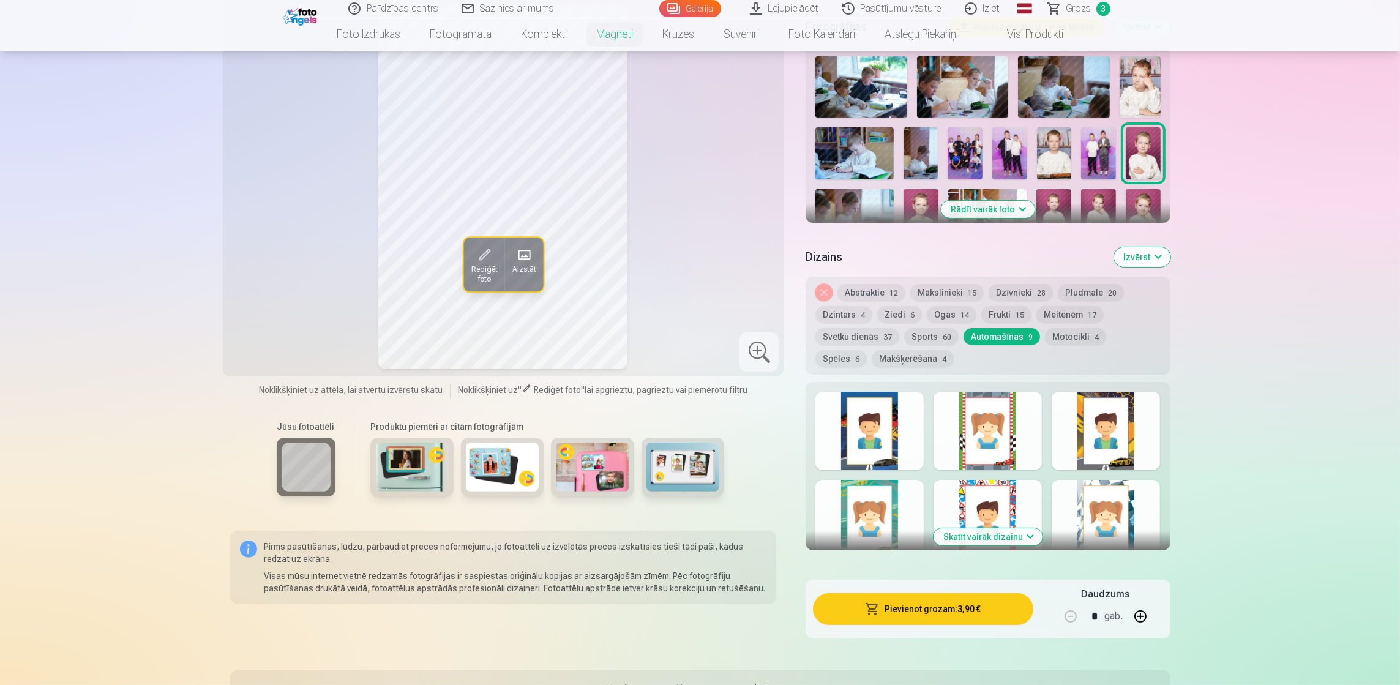
scroll to position [438, 0]
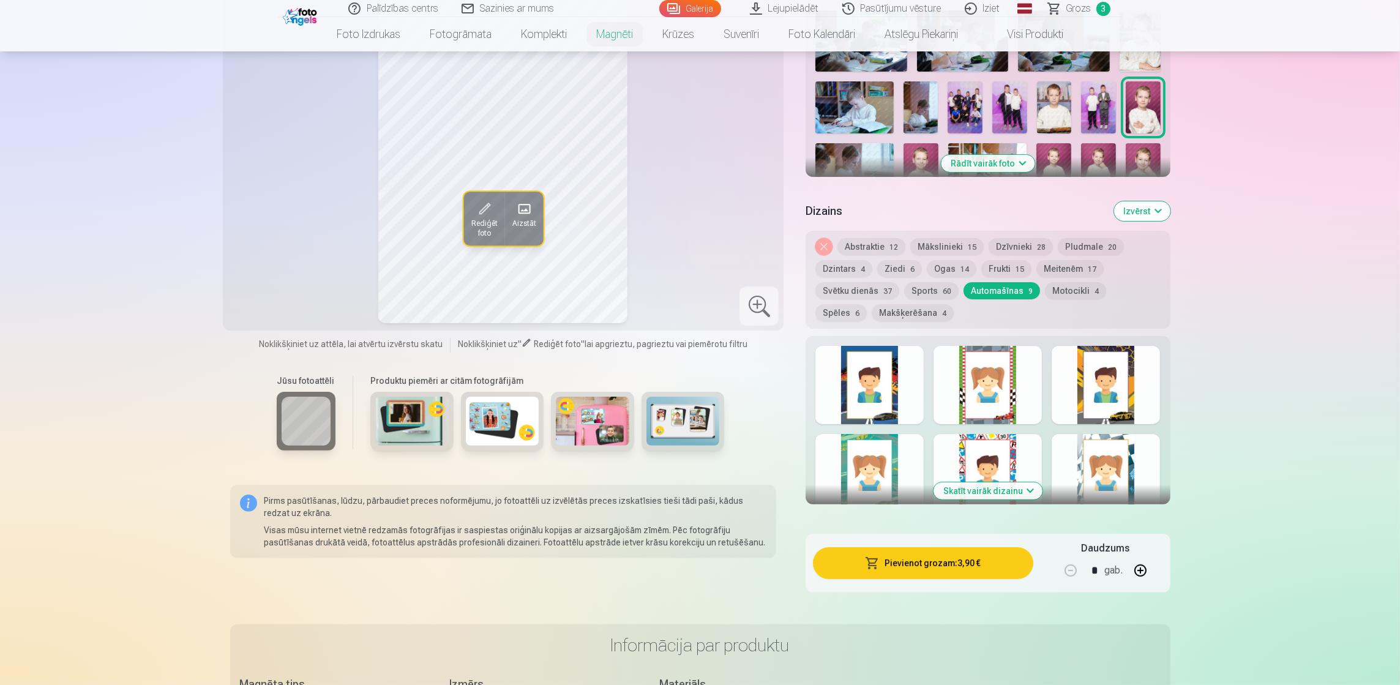
click at [871, 84] on img at bounding box center [854, 107] width 78 height 52
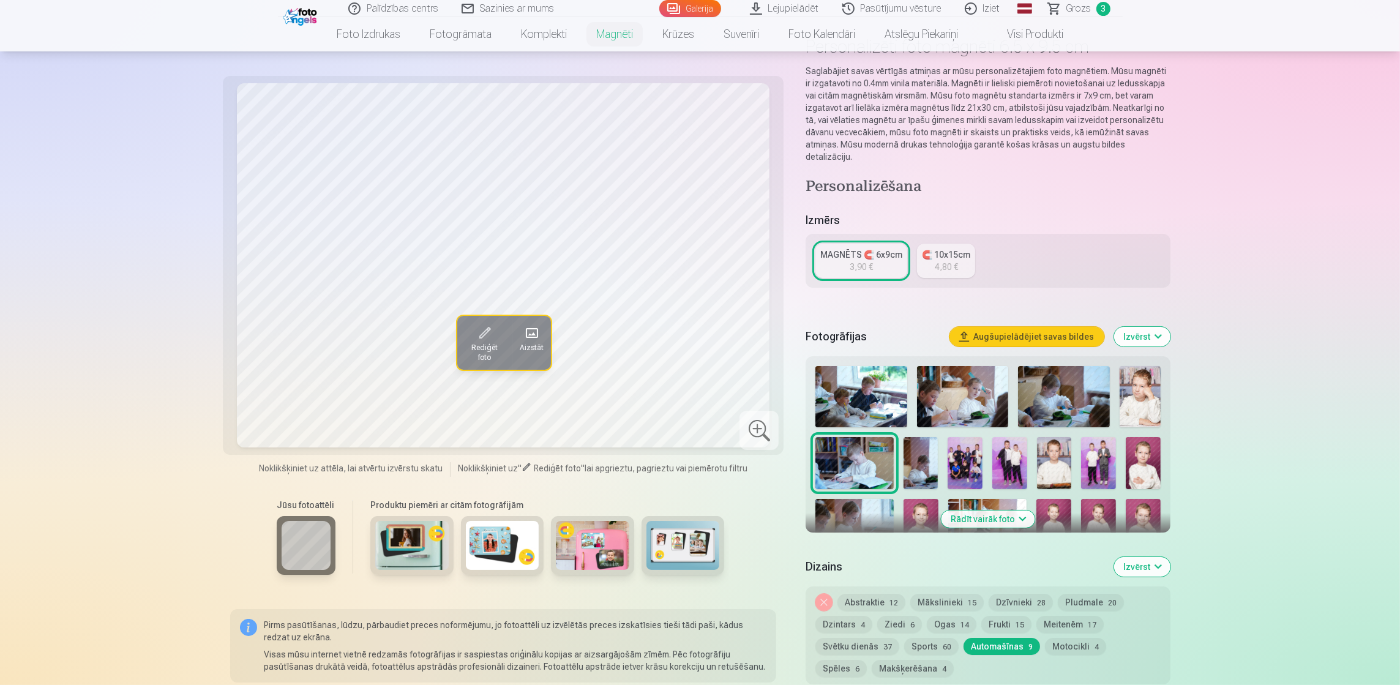
scroll to position [58, 0]
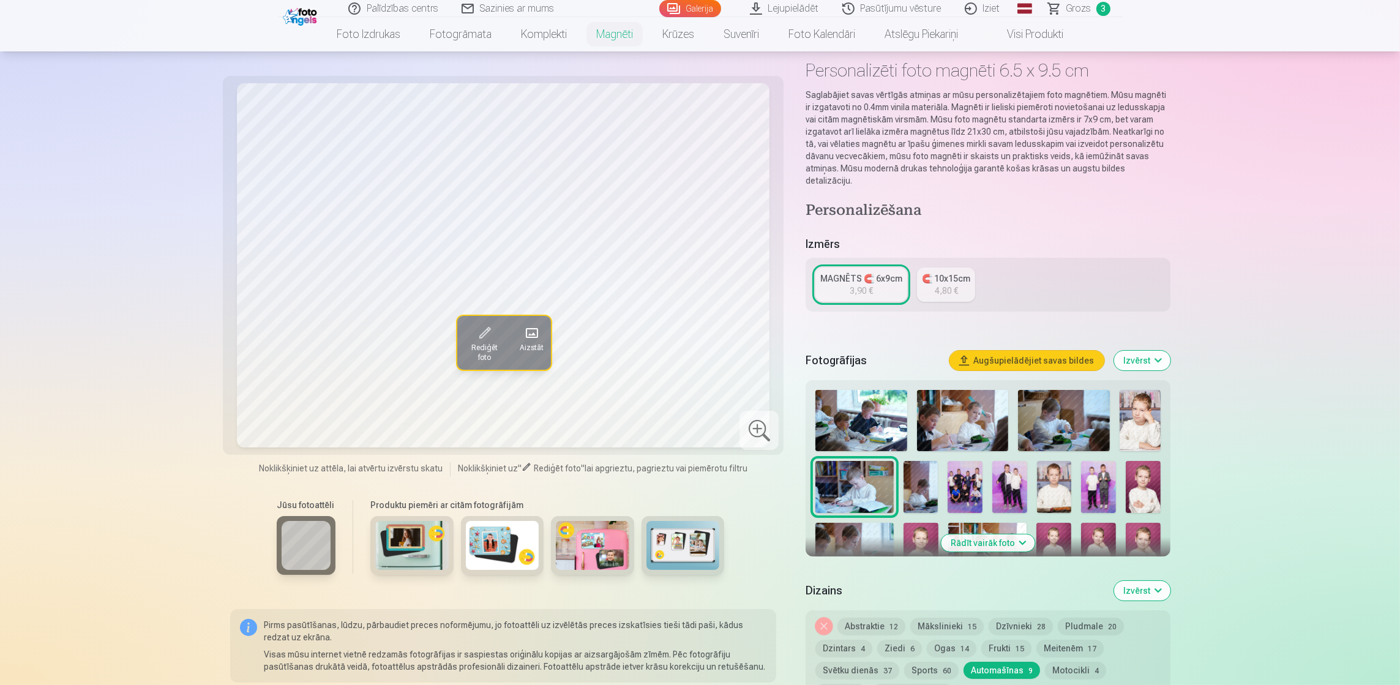
click at [869, 390] on img at bounding box center [861, 420] width 92 height 61
click at [943, 397] on img at bounding box center [963, 420] width 92 height 61
click at [1047, 405] on img at bounding box center [1064, 420] width 92 height 61
click at [1101, 470] on img at bounding box center [1098, 487] width 35 height 52
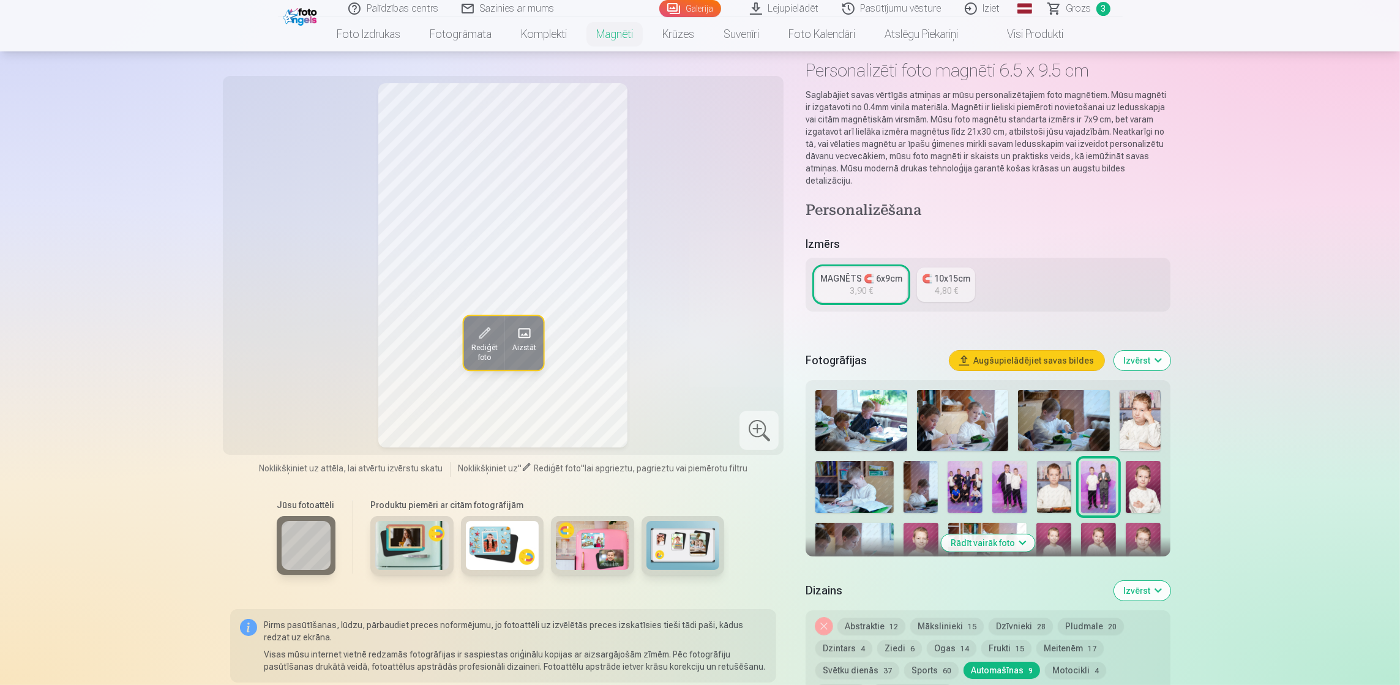
click at [1082, 4] on span "Grozs" at bounding box center [1078, 8] width 25 height 15
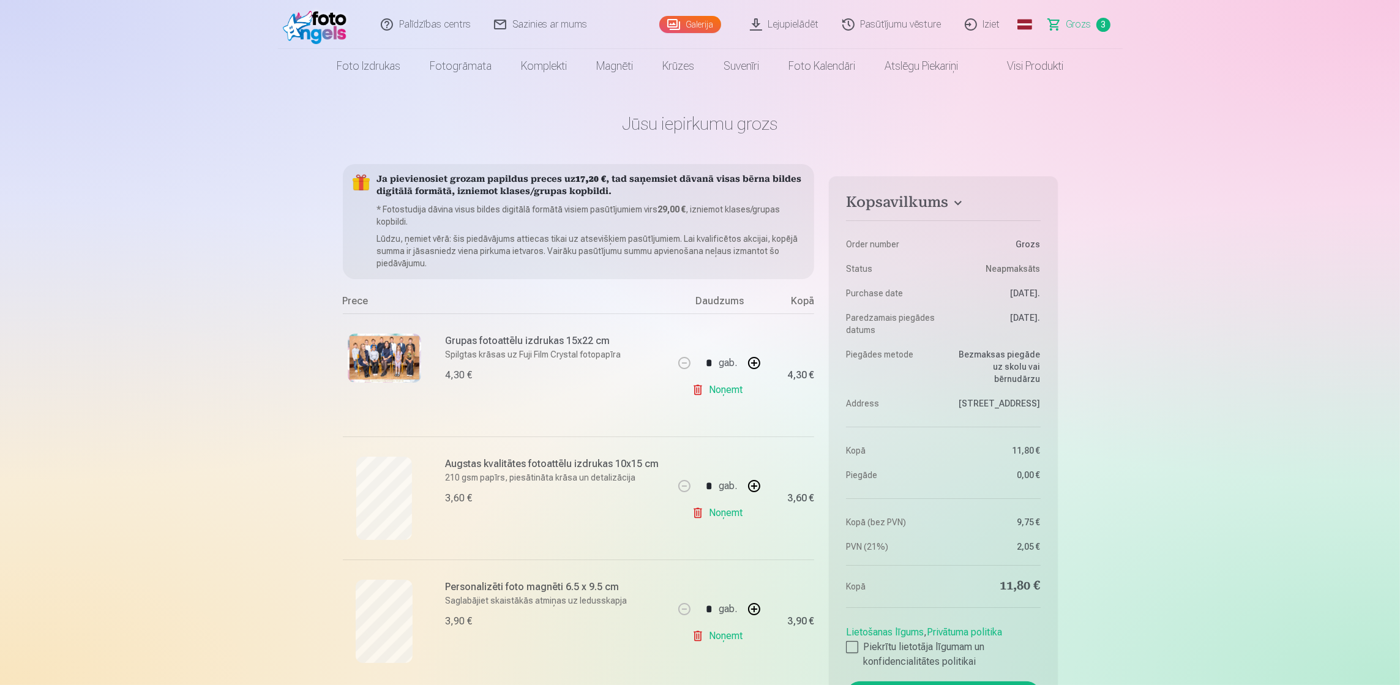
click at [698, 21] on link "Galerija" at bounding box center [690, 24] width 62 height 17
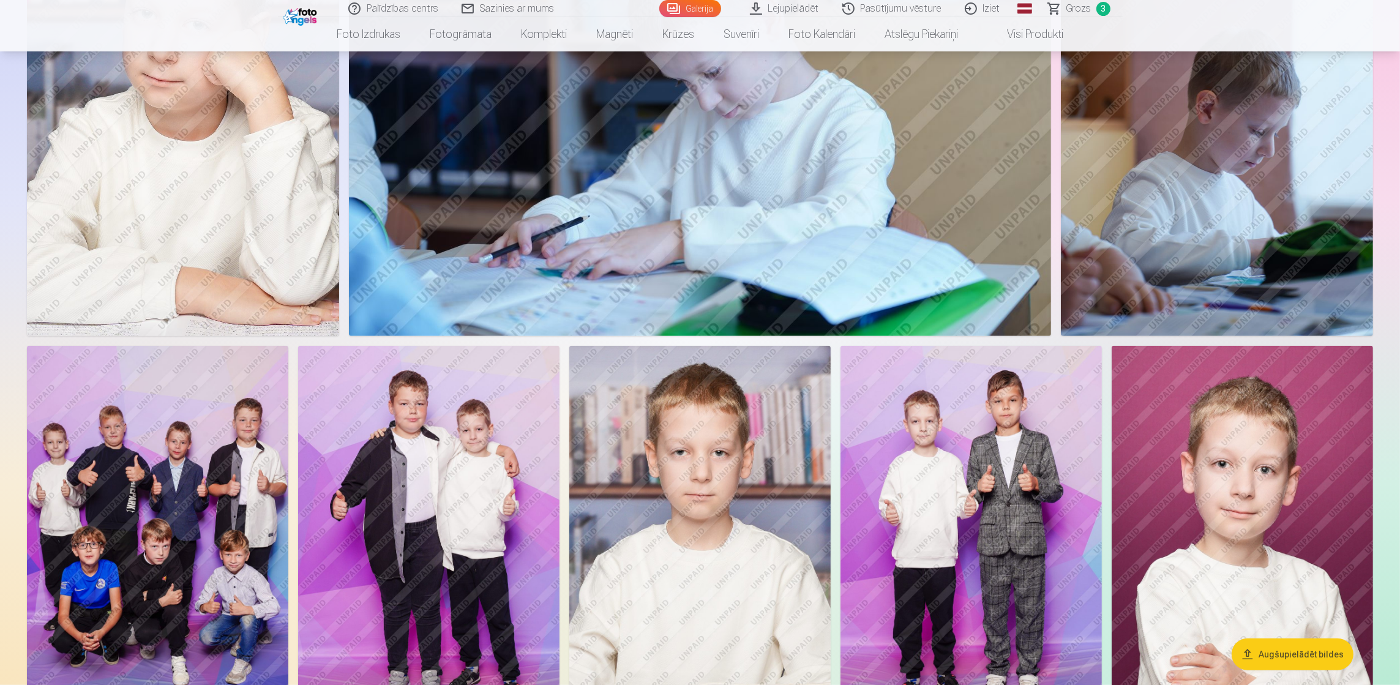
scroll to position [1199, 0]
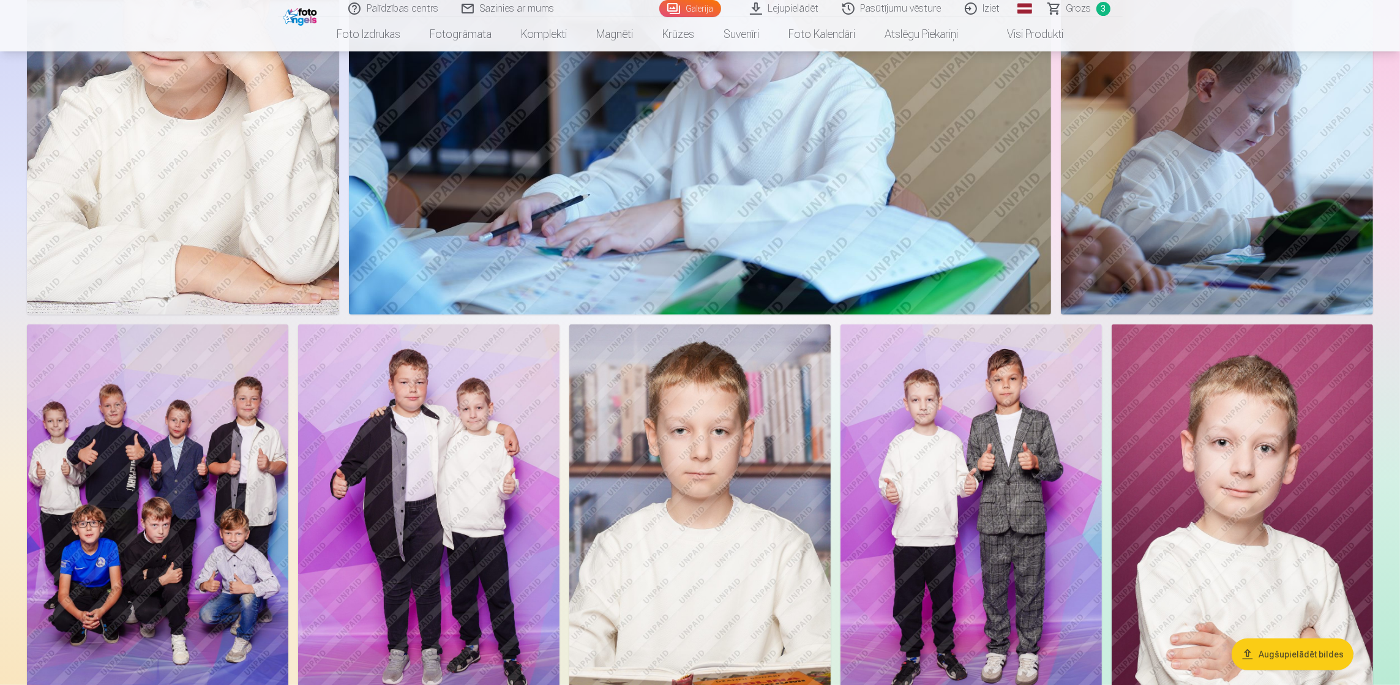
click at [217, 507] on img at bounding box center [157, 520] width 261 height 392
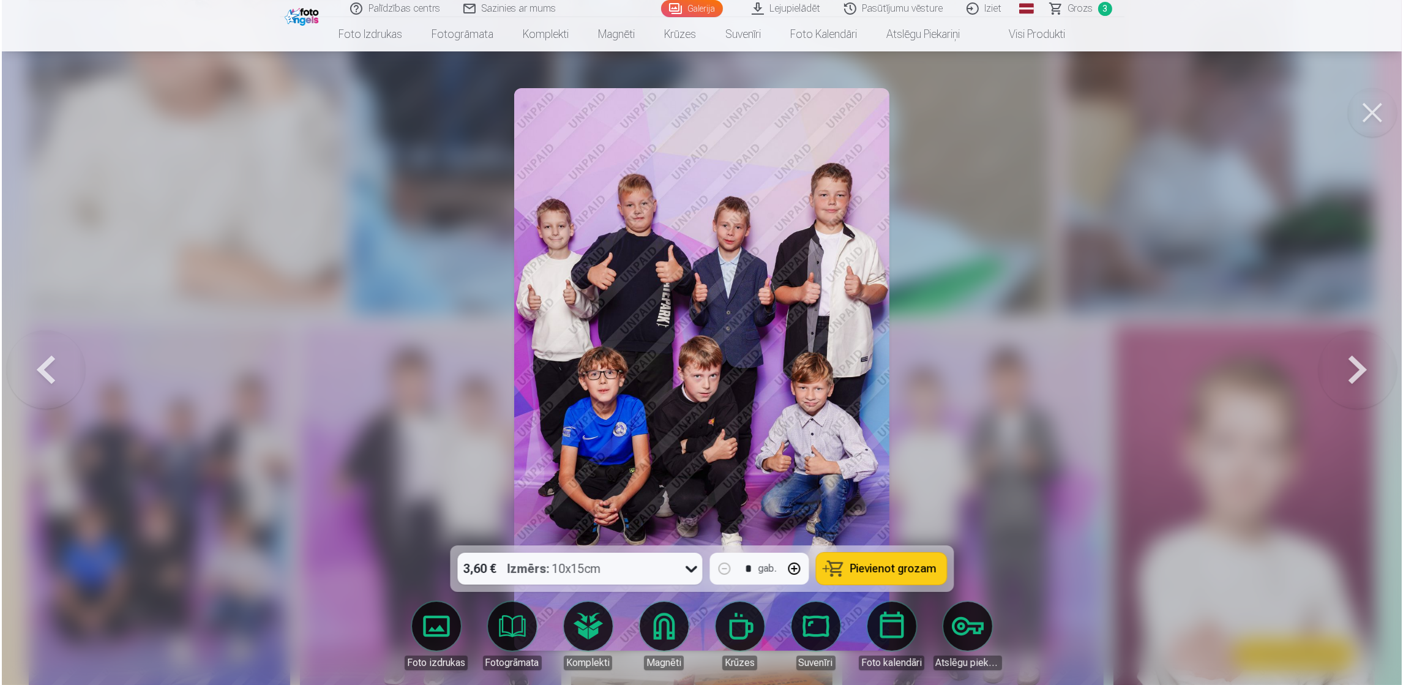
scroll to position [1200, 0]
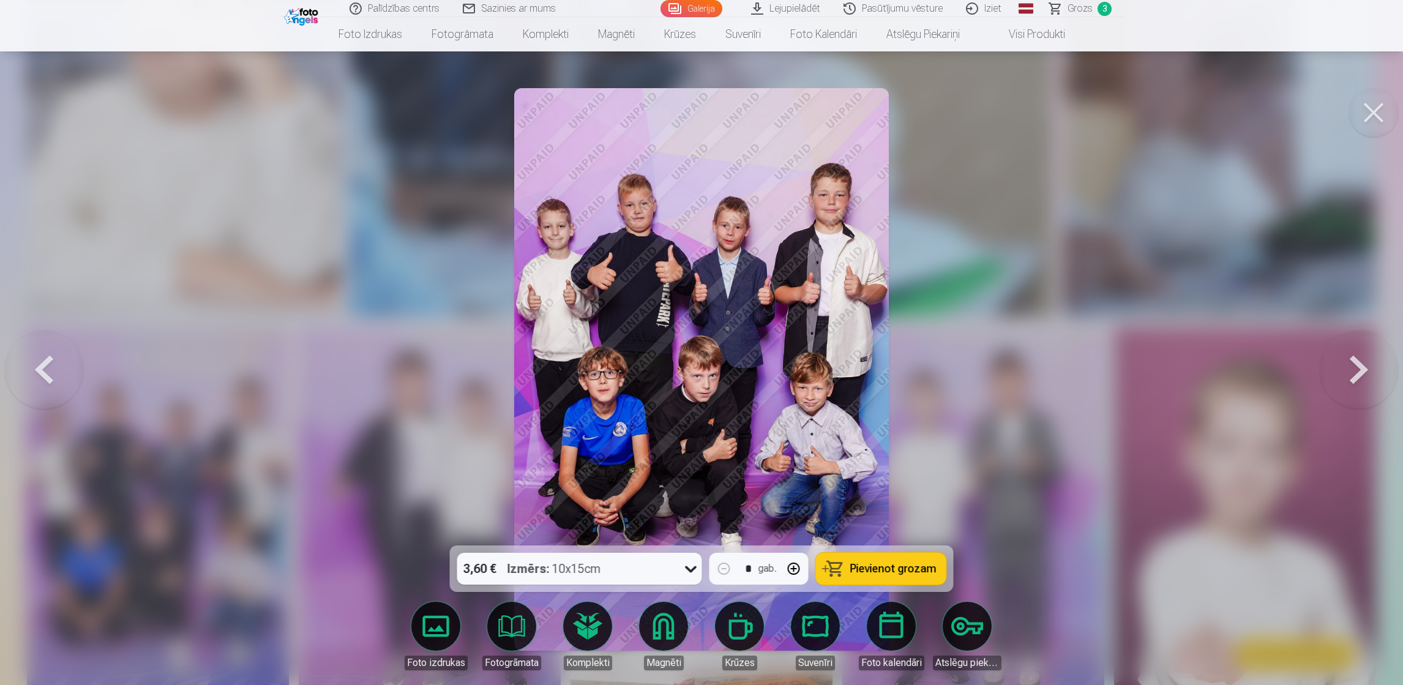
click at [856, 569] on span "Pievienot grozam" at bounding box center [893, 568] width 86 height 11
click at [1368, 113] on button at bounding box center [1373, 112] width 49 height 49
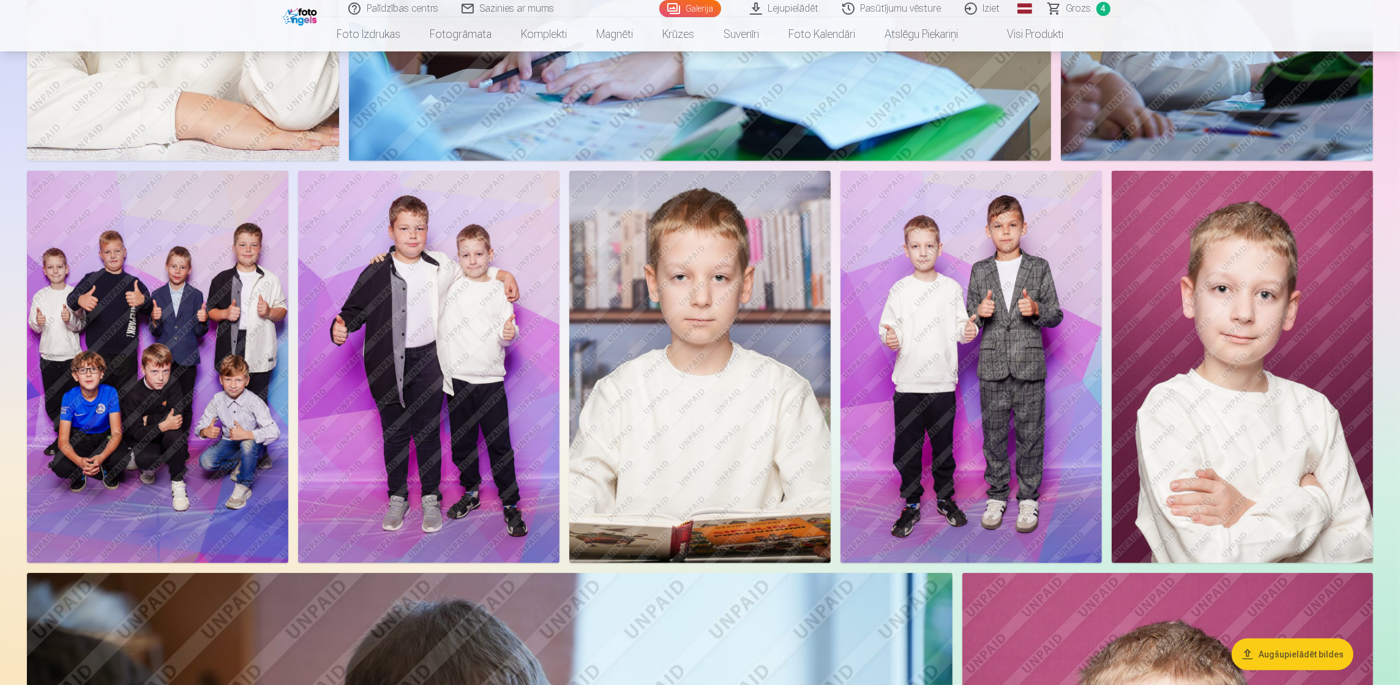
scroll to position [1475, 0]
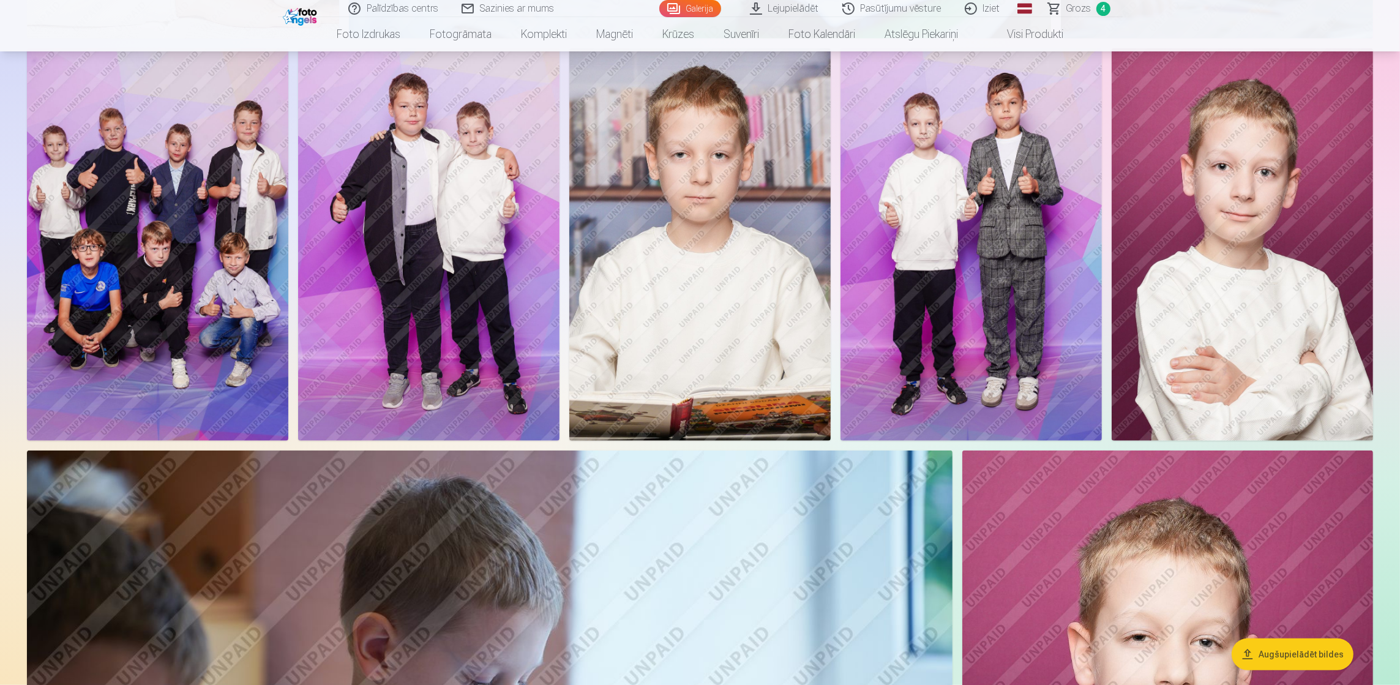
click at [431, 170] on img at bounding box center [428, 244] width 261 height 392
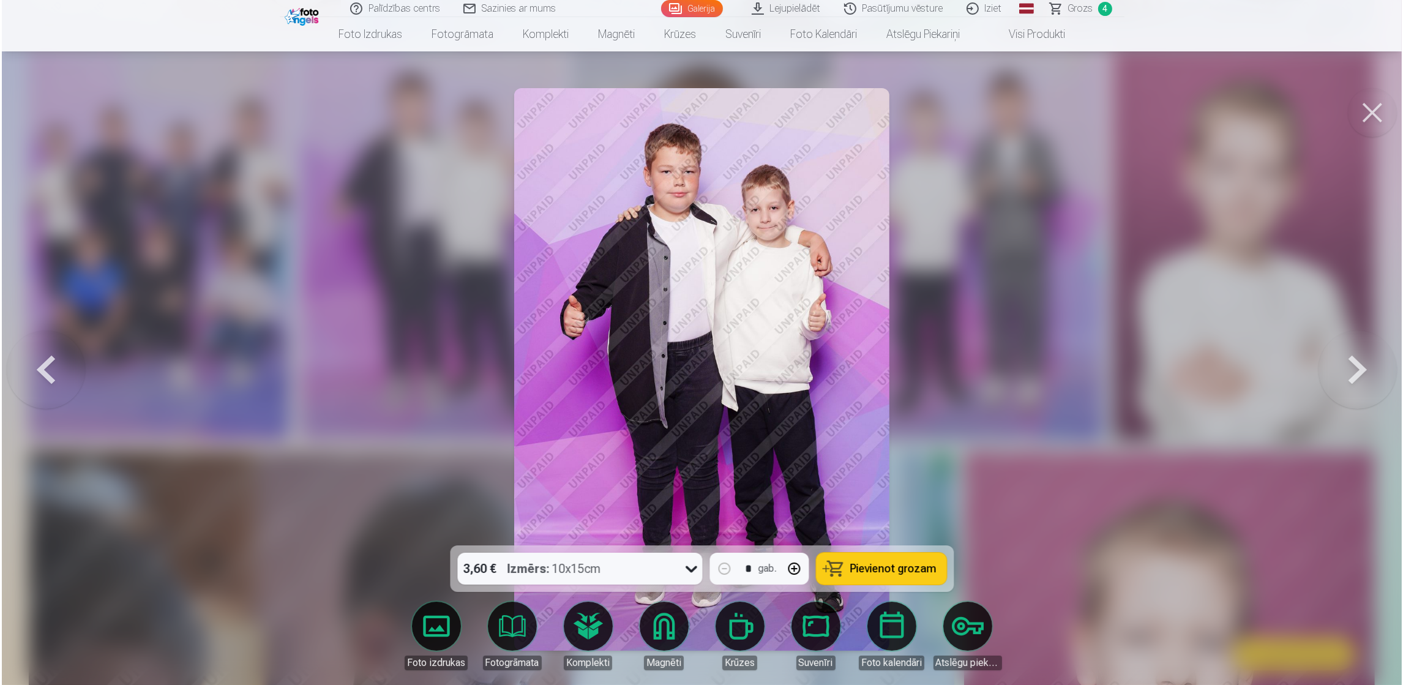
scroll to position [1476, 0]
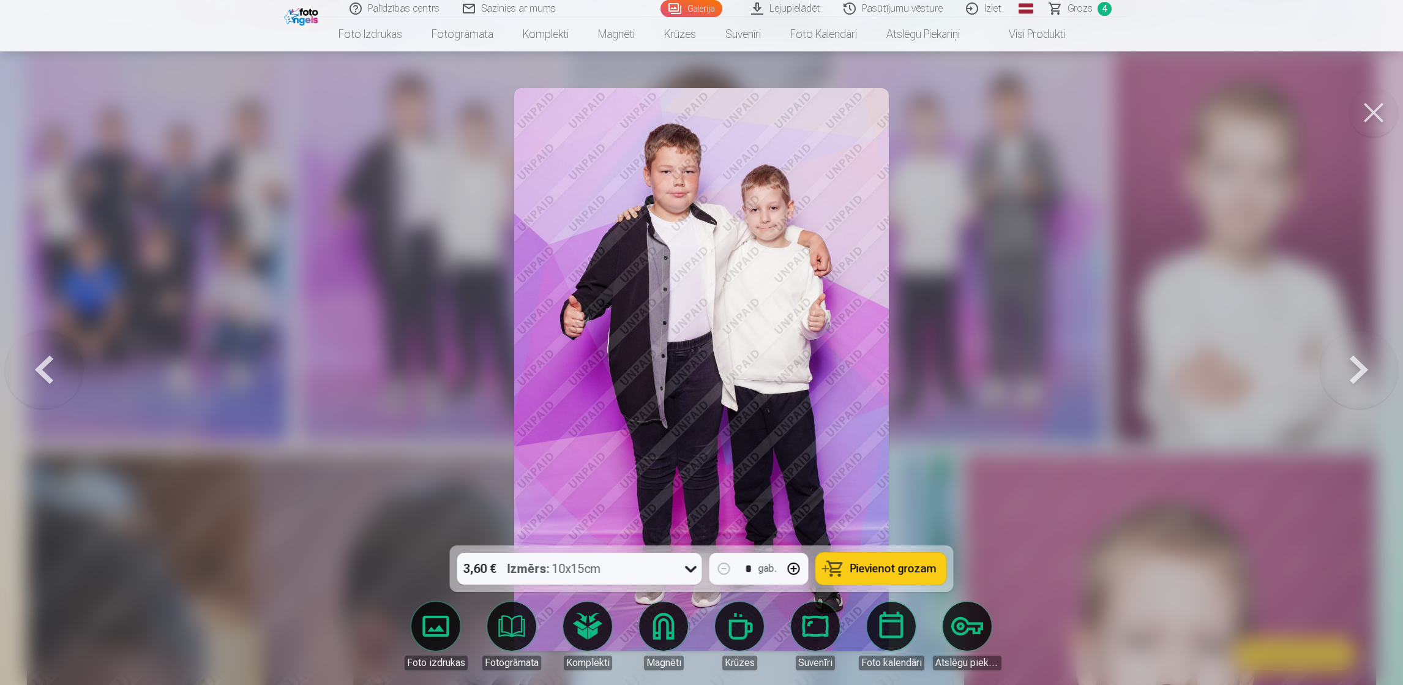
click at [874, 558] on button "Pievienot grozam" at bounding box center [881, 569] width 130 height 32
click at [1372, 108] on button at bounding box center [1373, 112] width 49 height 49
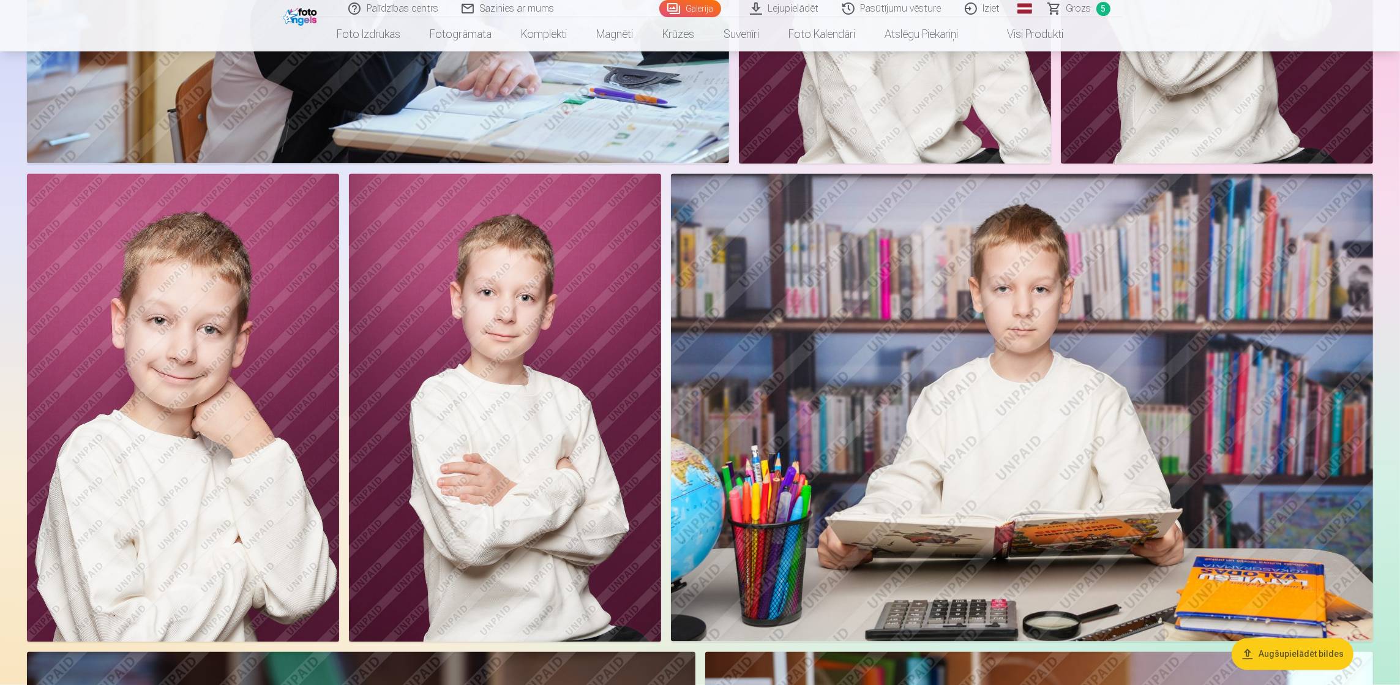
scroll to position [2867, 0]
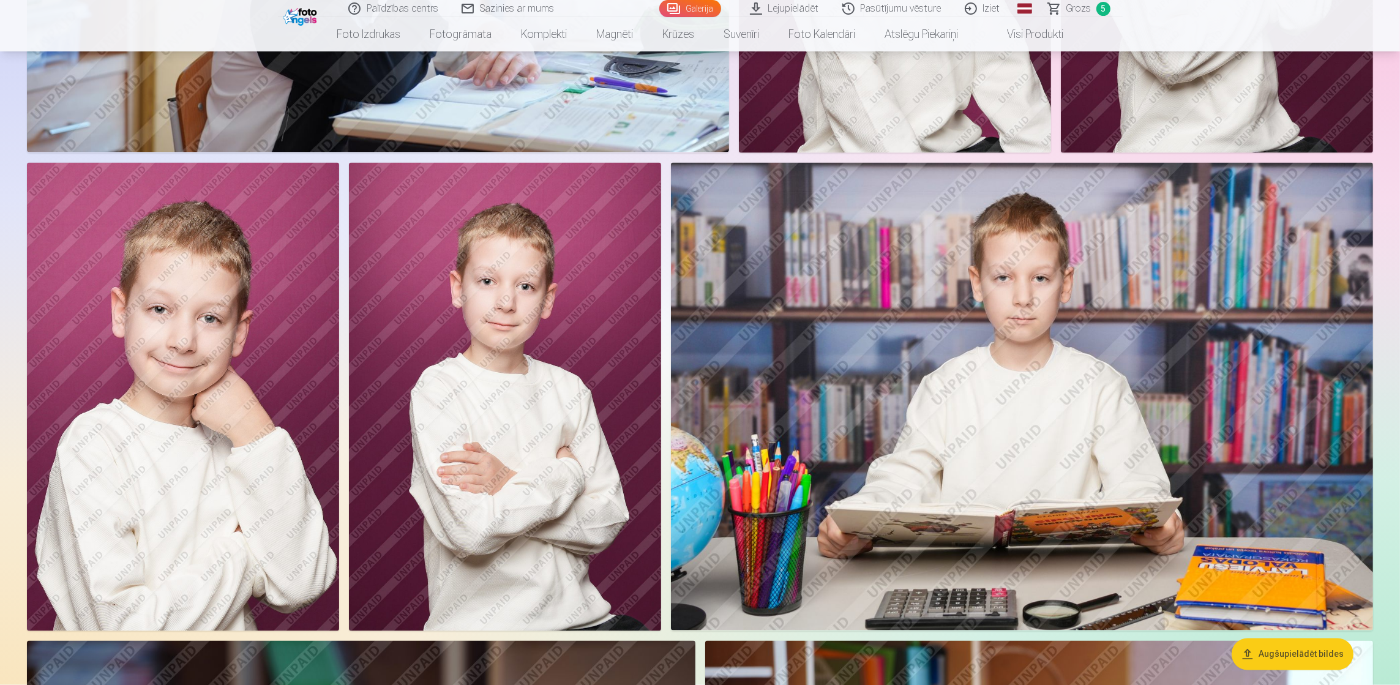
click at [556, 342] on img at bounding box center [505, 397] width 312 height 468
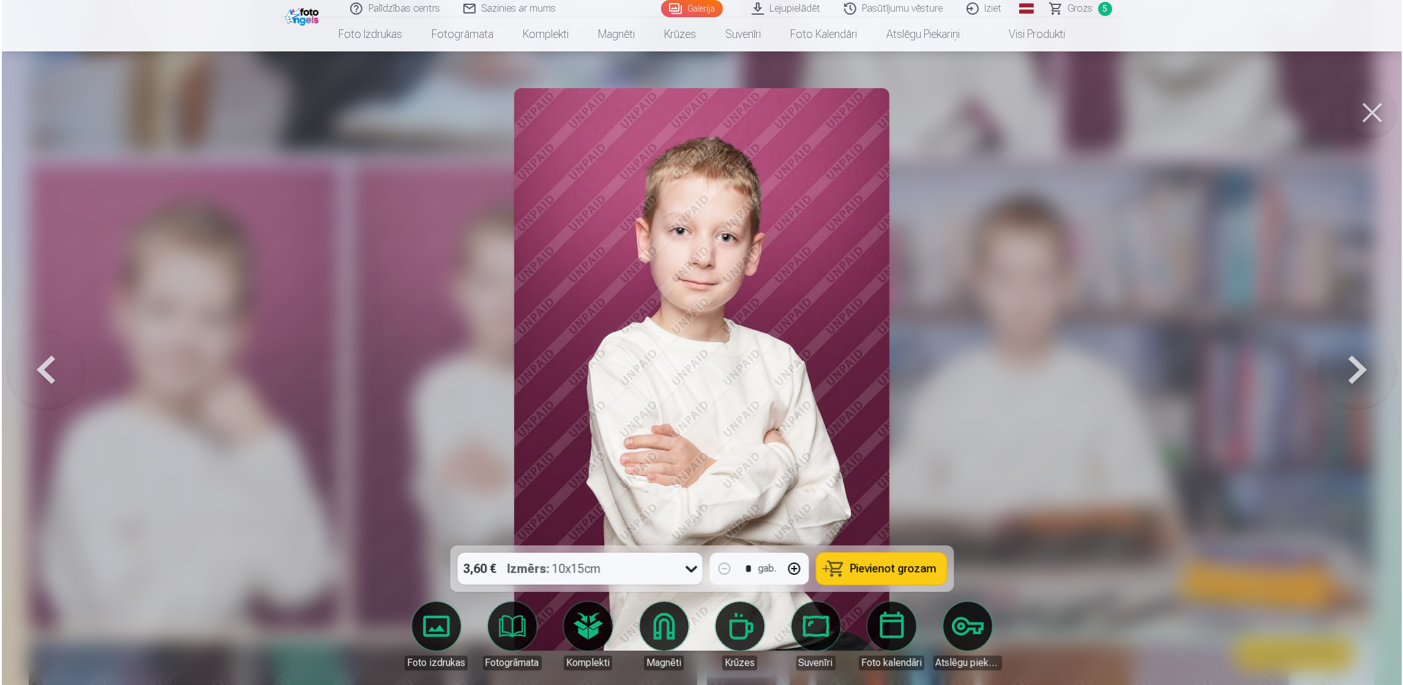
scroll to position [2873, 0]
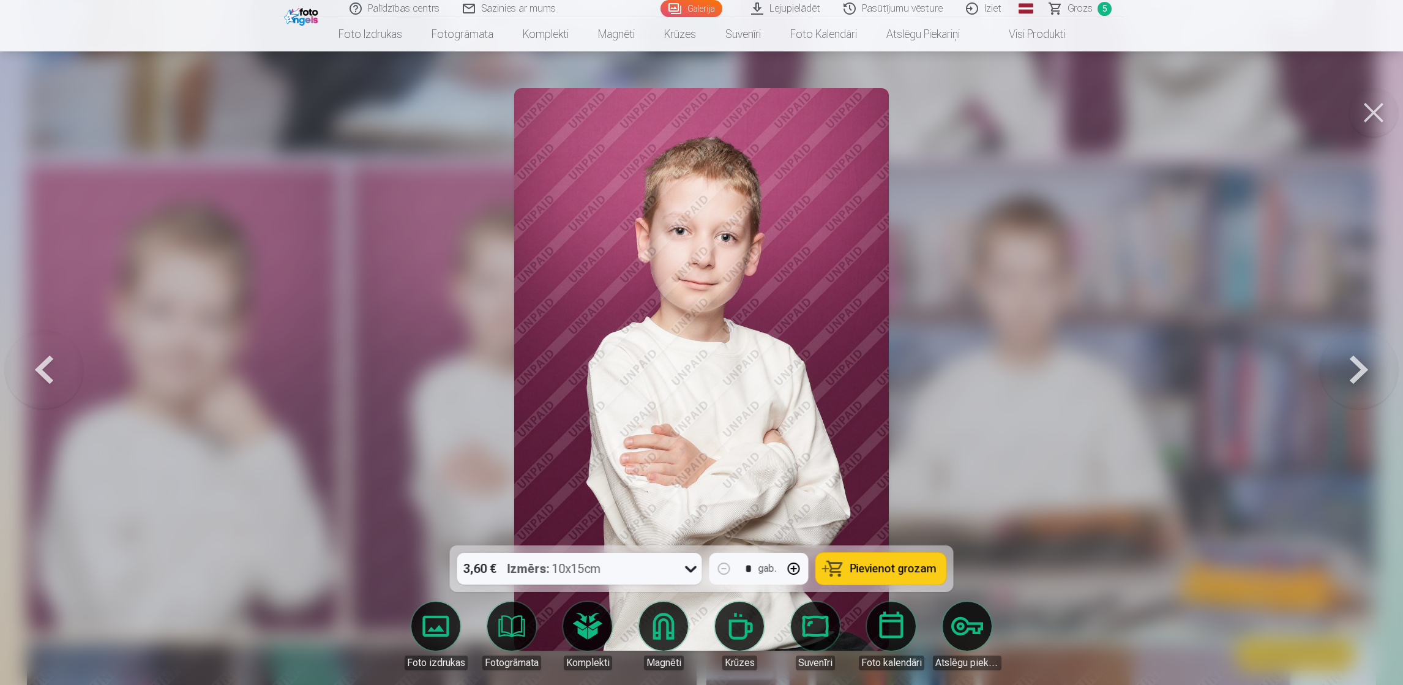
click at [884, 566] on span "Pievienot grozam" at bounding box center [893, 568] width 86 height 11
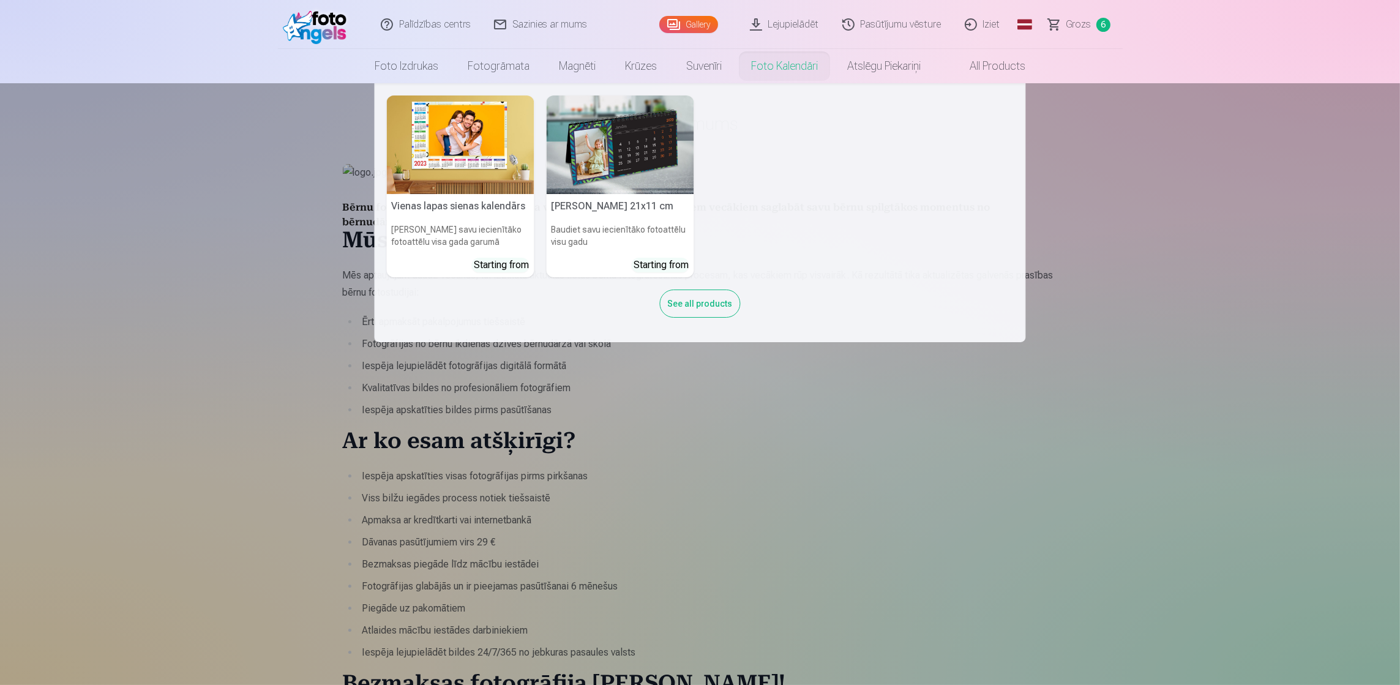
click at [1176, 282] on nav "Vienas lapas sienas kalendārs Parādiet savu iecienītāko fotoattēlu visa gada ga…" at bounding box center [700, 212] width 1400 height 259
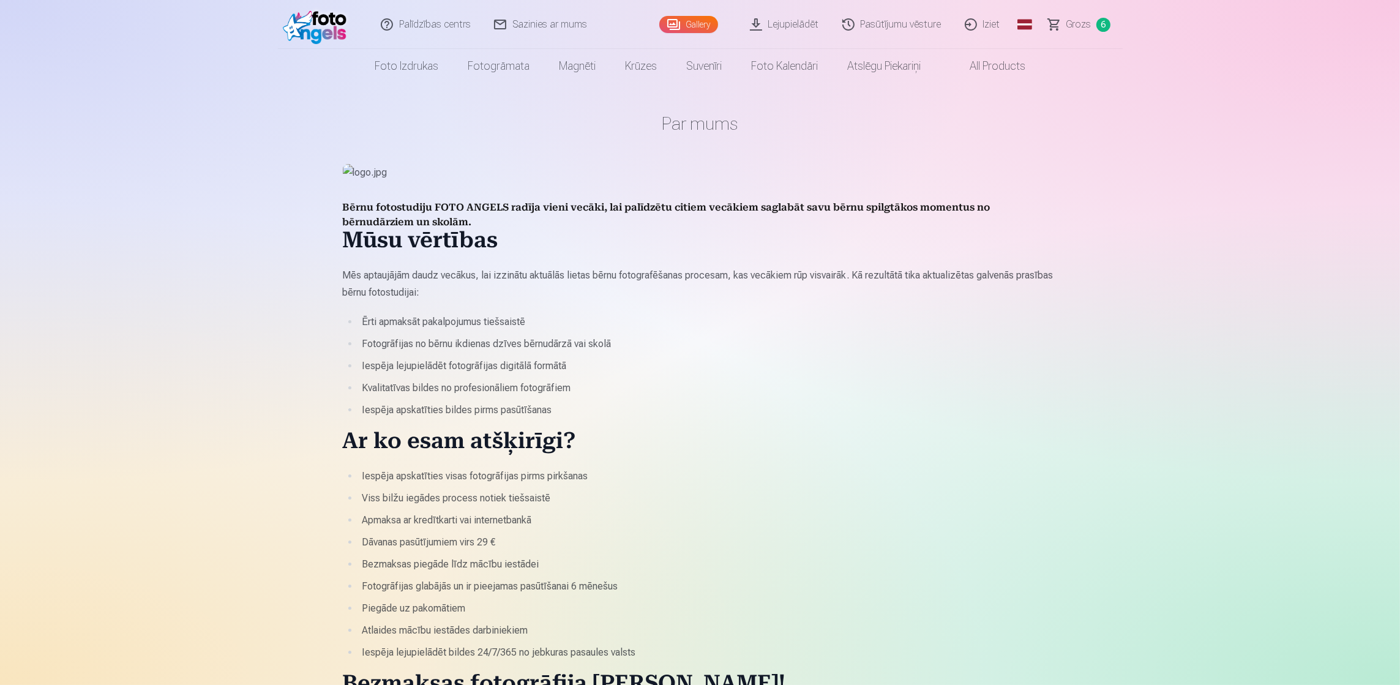
click at [984, 26] on link "Iziet" at bounding box center [983, 24] width 59 height 49
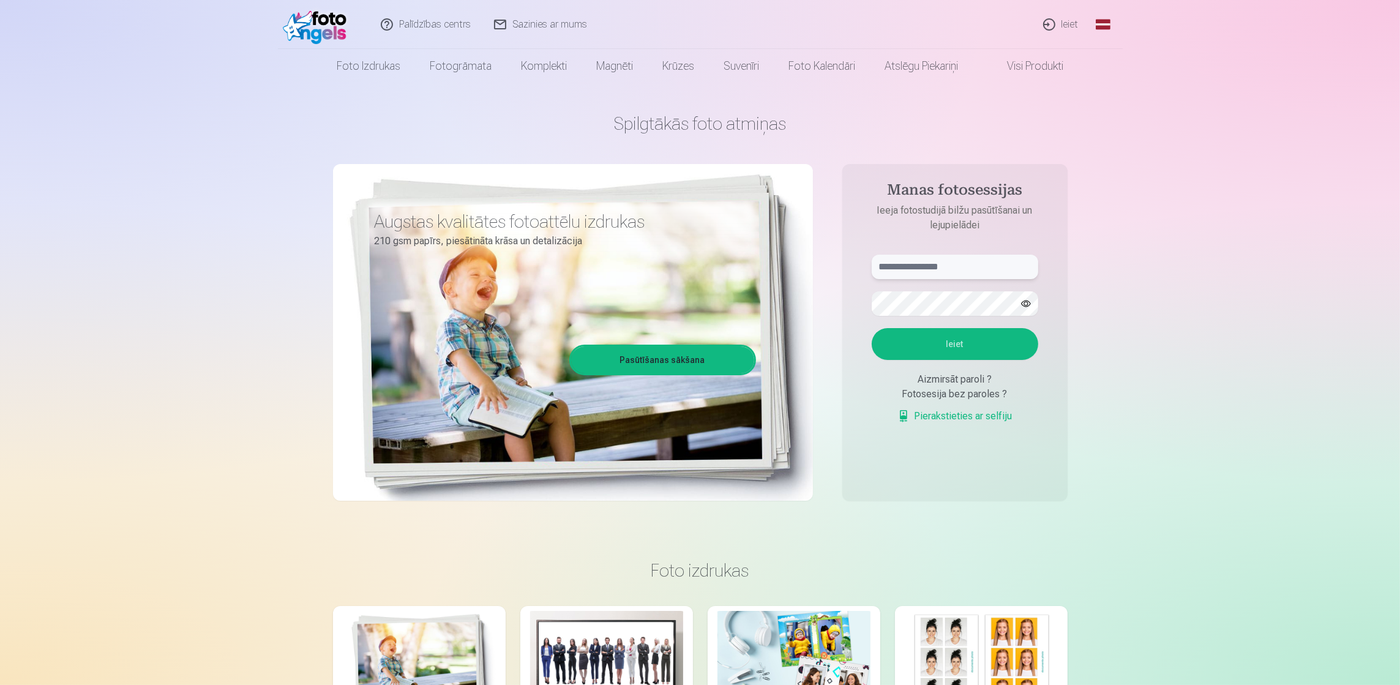
type input "**********"
click at [1064, 23] on link "Ieiet" at bounding box center [1061, 24] width 59 height 49
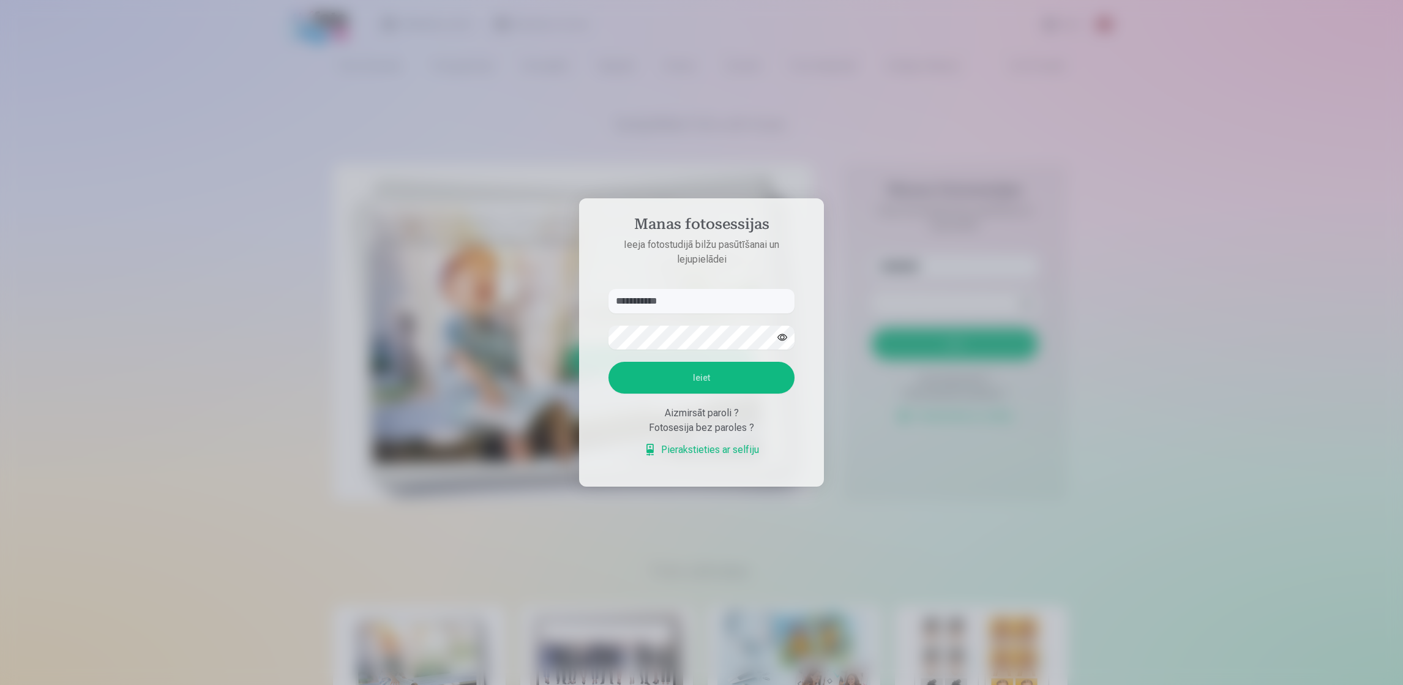
click at [712, 297] on input "**********" at bounding box center [701, 301] width 186 height 24
type input "*"
type input "**********"
click at [626, 377] on button "Ieiet" at bounding box center [701, 378] width 186 height 32
